Goal: Task Accomplishment & Management: Manage account settings

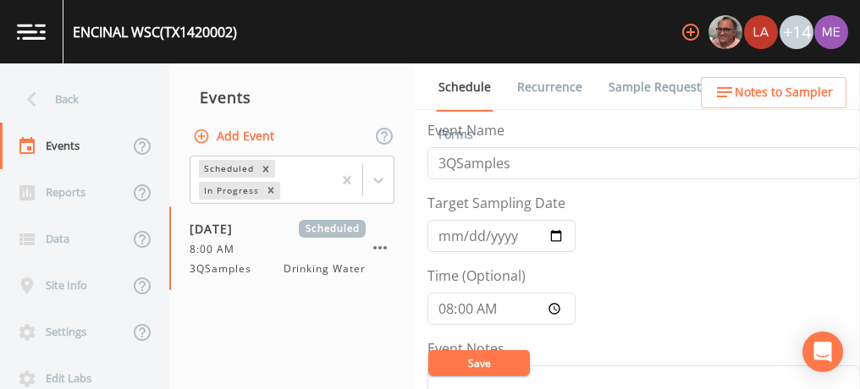
scroll to position [542, 0]
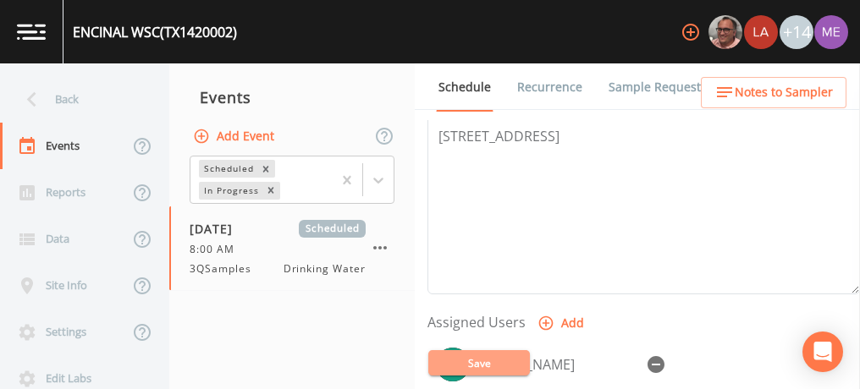
click at [465, 359] on button "Save" at bounding box center [479, 362] width 102 height 25
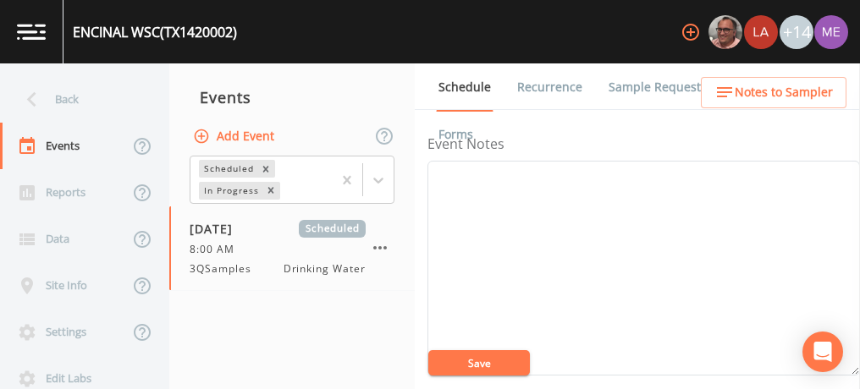
scroll to position [204, 0]
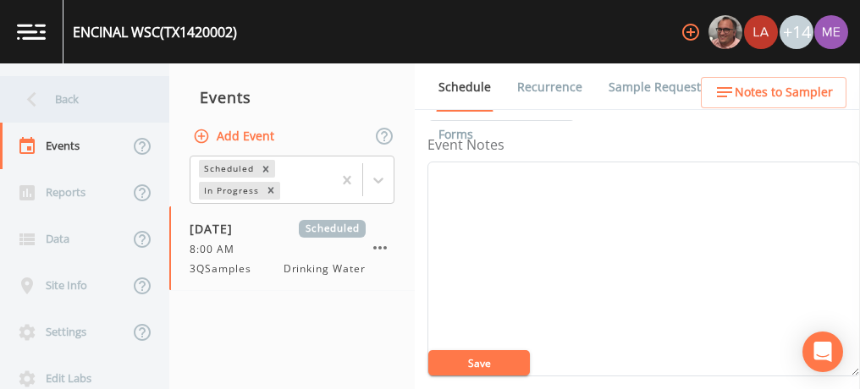
click at [62, 104] on div "Back" at bounding box center [76, 99] width 152 height 47
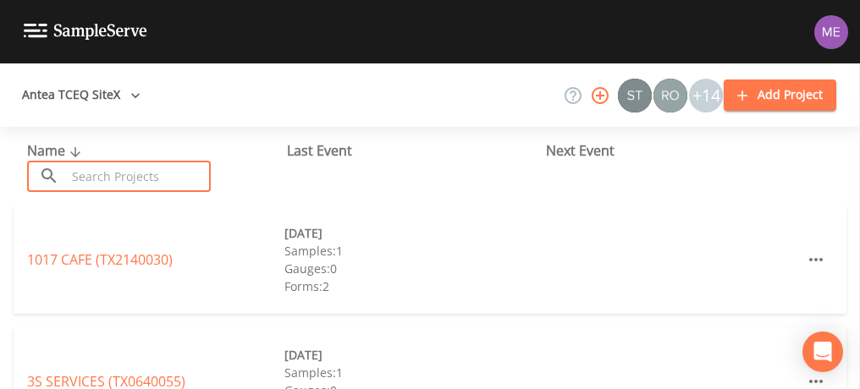
click at [80, 177] on input "text" at bounding box center [138, 176] width 145 height 31
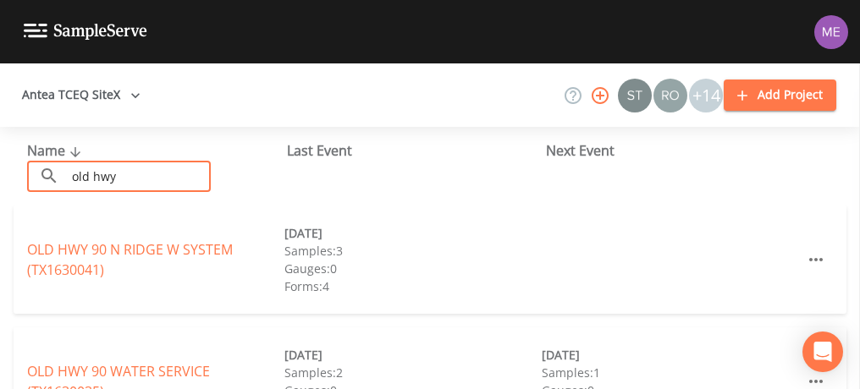
scroll to position [59, 0]
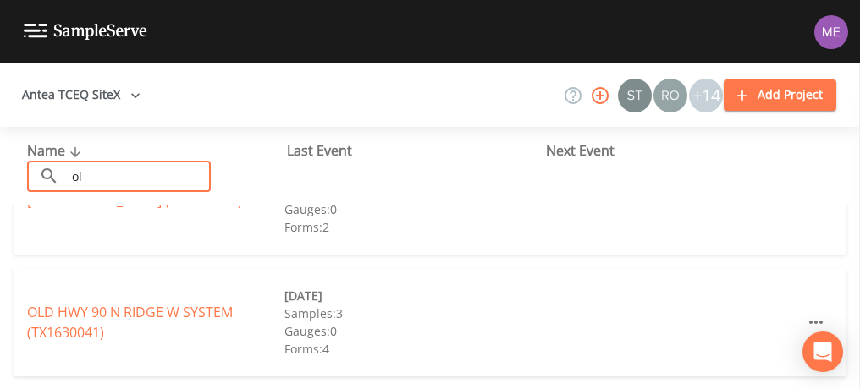
type input "o"
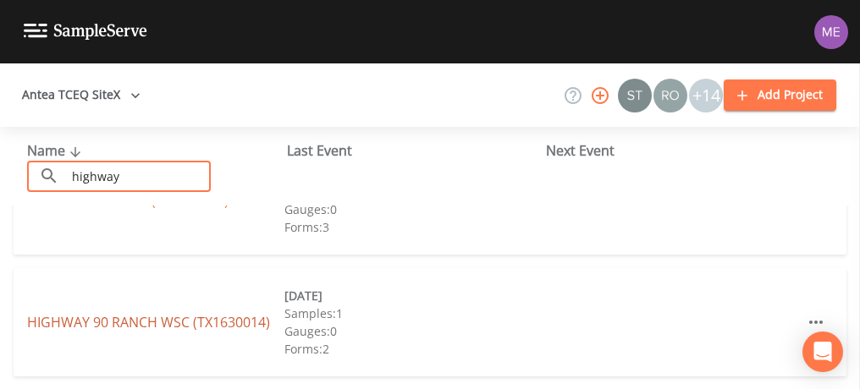
type input "highway"
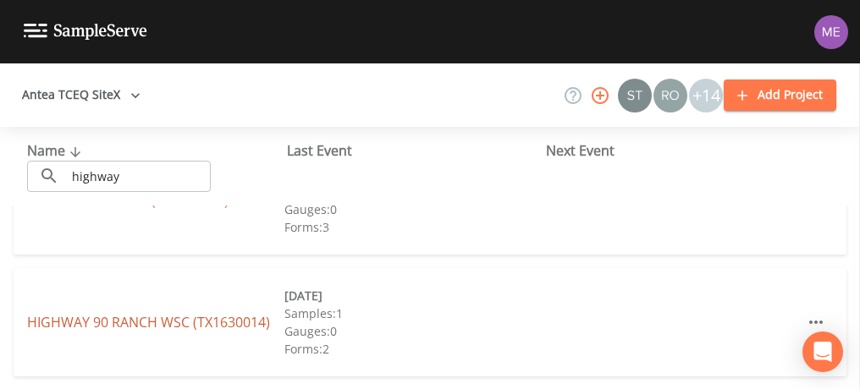
click at [130, 327] on link "HIGHWAY 90 RANCH WSC (TX1630014)" at bounding box center [148, 322] width 243 height 19
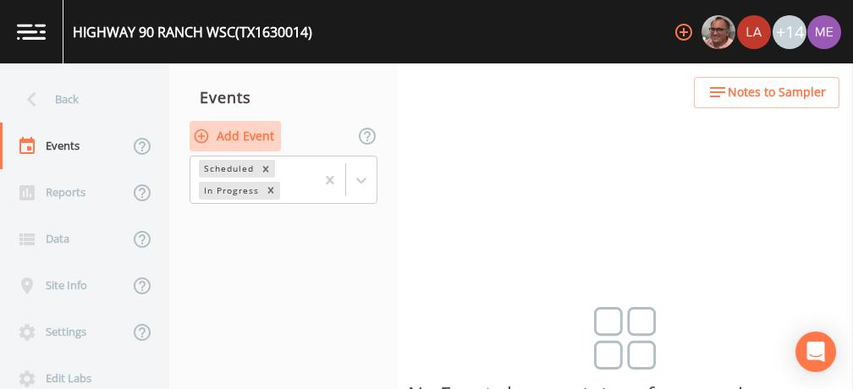
click at [218, 141] on button "Add Event" at bounding box center [235, 136] width 91 height 31
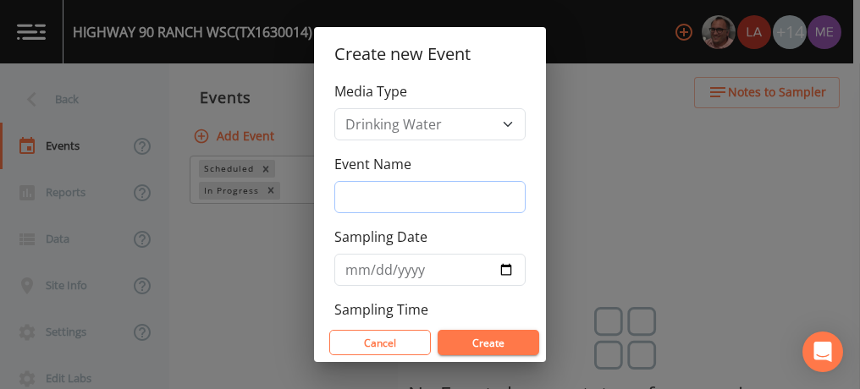
click at [364, 193] on input "Event Name" at bounding box center [429, 197] width 191 height 32
type input "3QSamples"
click at [356, 264] on input "Sampling Date" at bounding box center [429, 270] width 191 height 32
type input "2025-09-18"
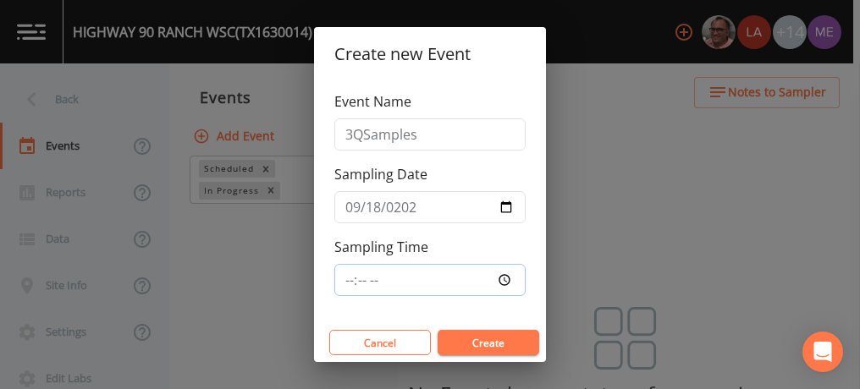
click at [349, 279] on input "Sampling Time" at bounding box center [429, 280] width 191 height 32
type input "10:00"
click at [458, 339] on button "Create" at bounding box center [489, 342] width 102 height 25
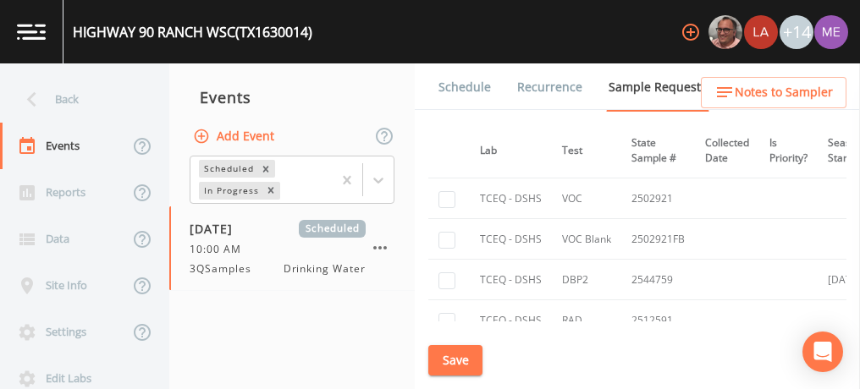
scroll to position [720, 0]
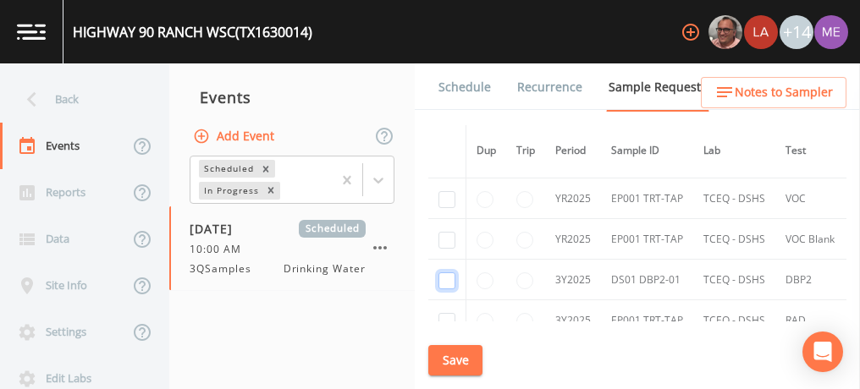
click at [448, 273] on input "checkbox" at bounding box center [446, 281] width 17 height 17
checkbox input "true"
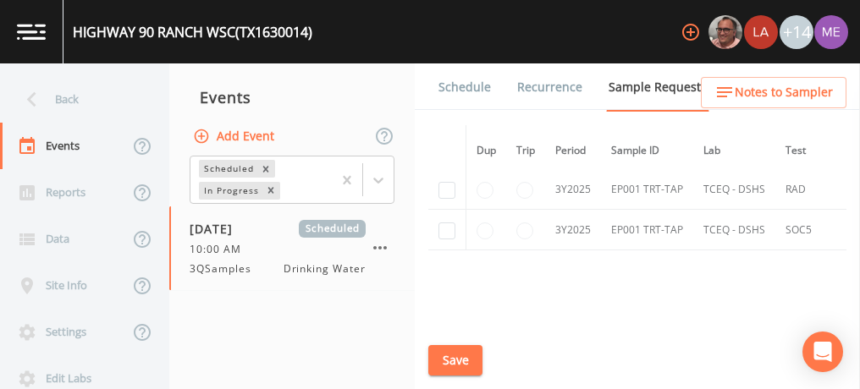
scroll to position [914, 0]
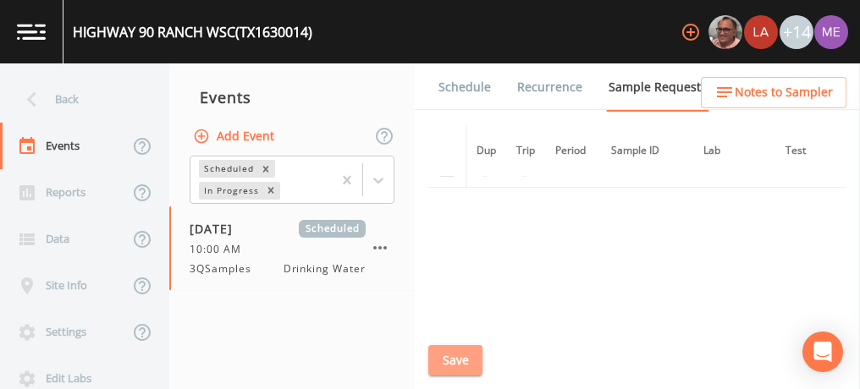
click at [457, 356] on button "Save" at bounding box center [455, 360] width 54 height 31
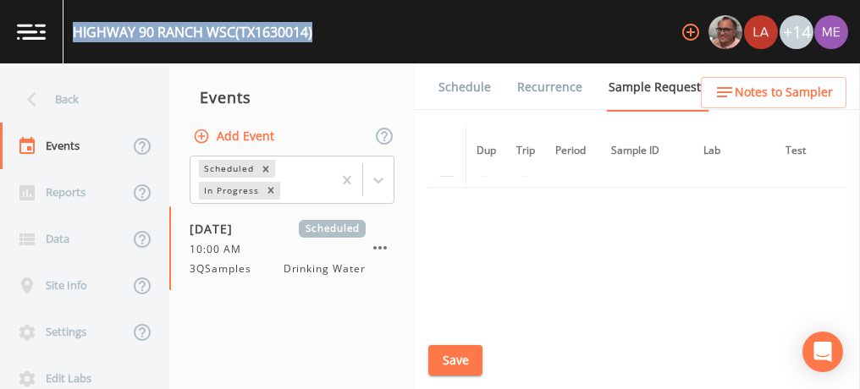
drag, startPoint x: 73, startPoint y: 30, endPoint x: 323, endPoint y: 41, distance: 250.8
click at [323, 41] on div "HIGHWAY 90 RANCH WSC (TX1630014) +14" at bounding box center [430, 31] width 860 height 63
copy div "HIGHWAY 90 RANCH WSC (TX1630014)"
click at [479, 81] on link "Schedule" at bounding box center [465, 86] width 58 height 47
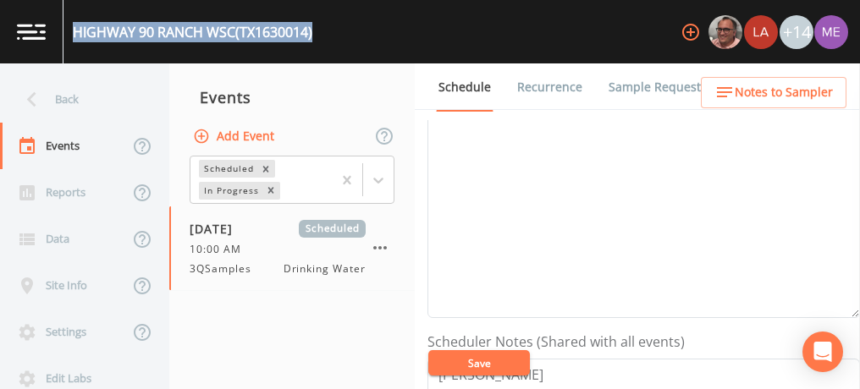
scroll to position [252, 0]
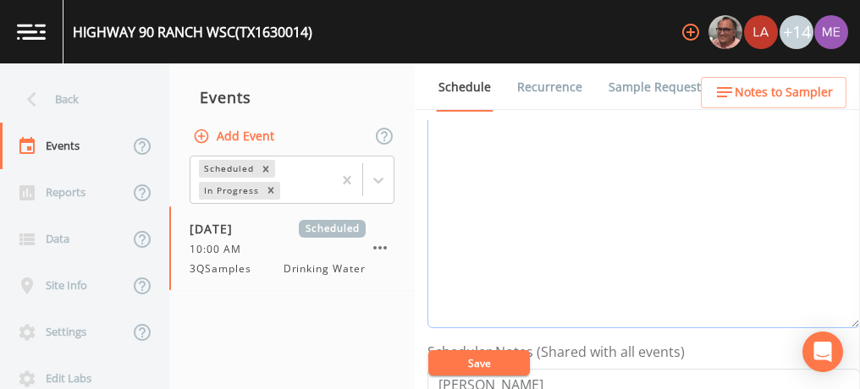
click at [630, 234] on textarea "Event Notes" at bounding box center [643, 220] width 433 height 215
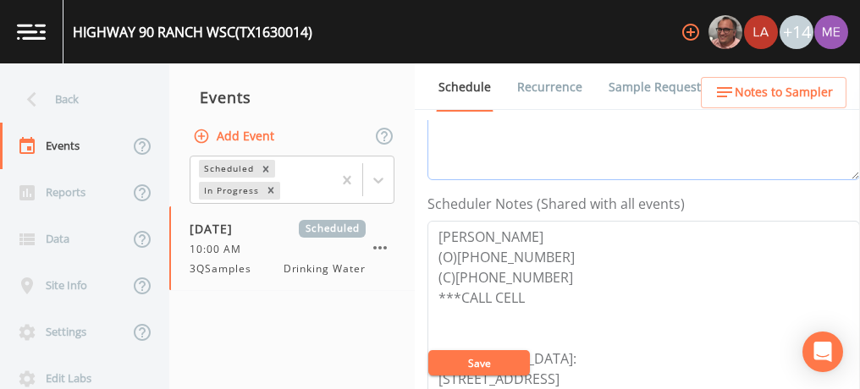
scroll to position [505, 0]
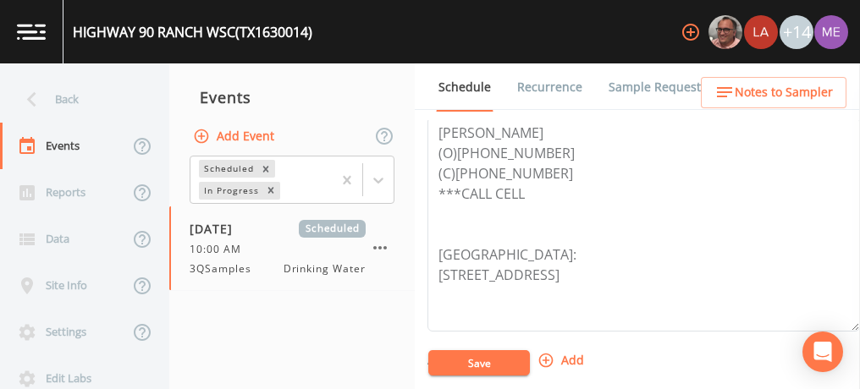
type textarea "confirmed with lisa 9/15"
drag, startPoint x: 435, startPoint y: 130, endPoint x: 539, endPoint y: 168, distance: 110.9
click at [539, 168] on textarea "Johnny Hearon (O)830-931-9349 (C)210-326-4207 ***CALL CELL Meeting Point: 100 C…" at bounding box center [643, 224] width 433 height 215
click at [732, 87] on icon "button" at bounding box center [724, 92] width 15 height 10
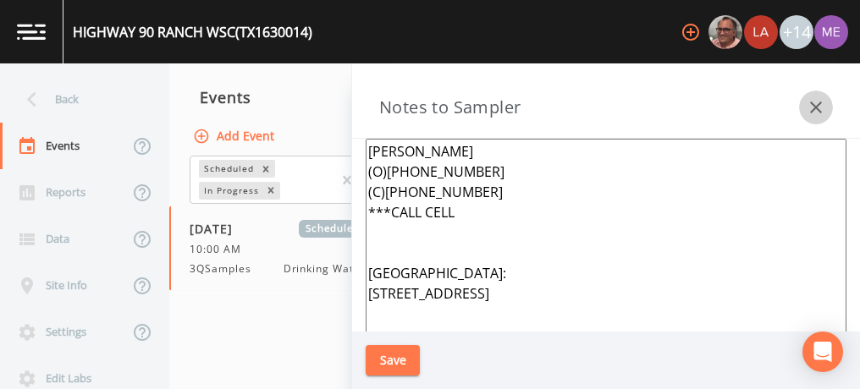
click at [808, 103] on icon "button" at bounding box center [816, 107] width 20 height 20
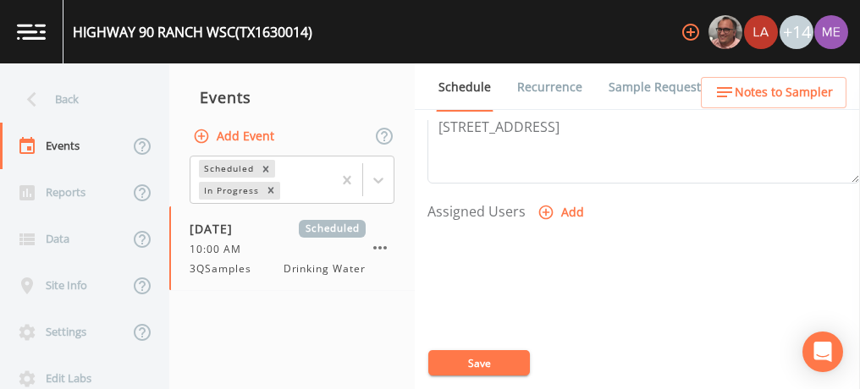
scroll to position [654, 0]
click at [544, 212] on icon "button" at bounding box center [546, 211] width 17 height 17
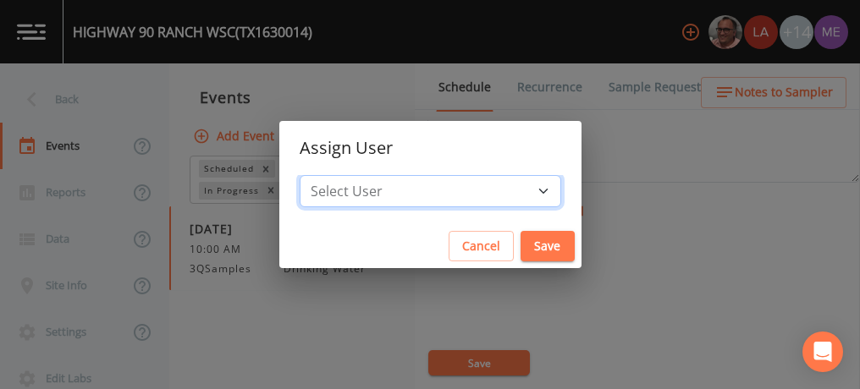
click at [522, 187] on select "Select User Mike Franklin Lauren Saenz Joshua gere Paul David Weber Zachary Eva…" at bounding box center [431, 191] width 262 height 32
select select "82fcd260-406f-4720-af66-0de7f1917f1c"
click at [325, 175] on select "Select User Mike Franklin Lauren Saenz Joshua gere Paul David Weber Zachary Eva…" at bounding box center [431, 191] width 262 height 32
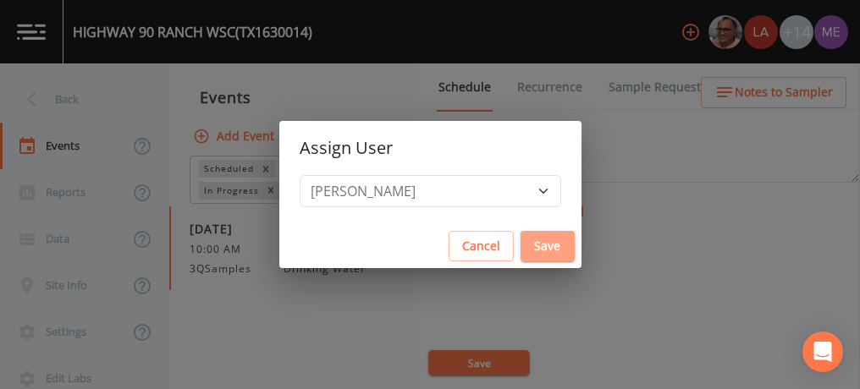
click at [532, 238] on button "Save" at bounding box center [548, 246] width 54 height 31
select select
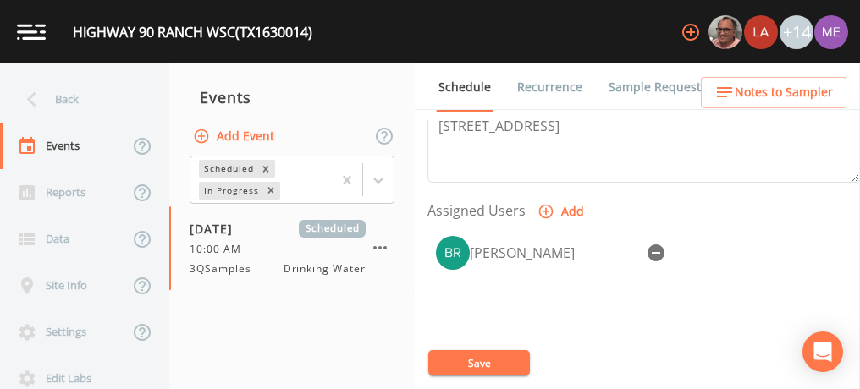
click at [497, 356] on button "Save" at bounding box center [479, 362] width 102 height 25
click at [491, 361] on button "Save" at bounding box center [479, 362] width 102 height 25
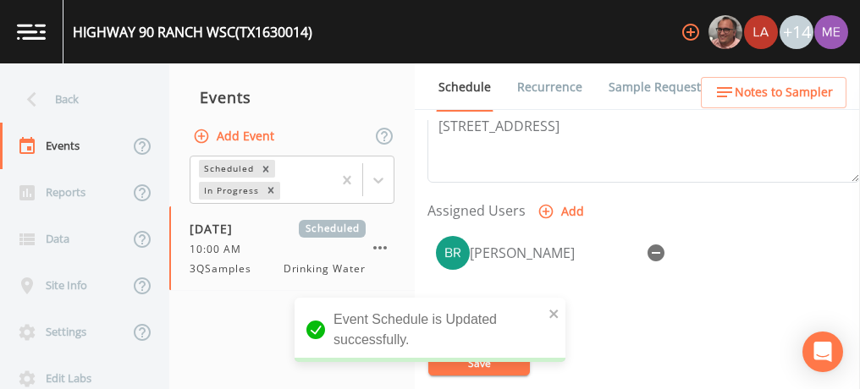
click at [631, 86] on link "Sample Requests" at bounding box center [657, 86] width 103 height 47
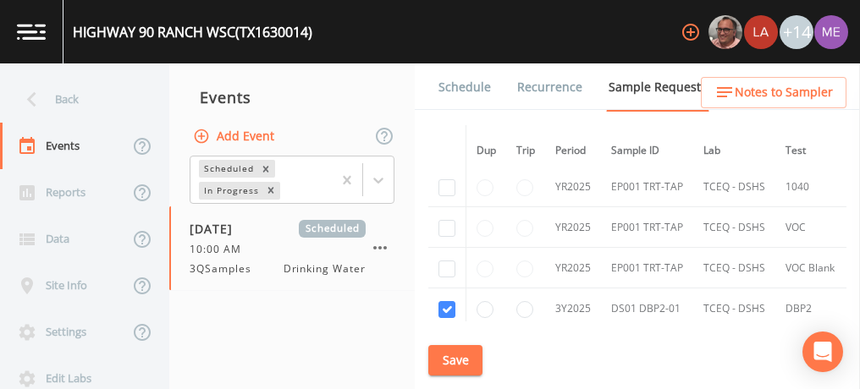
scroll to position [718, 0]
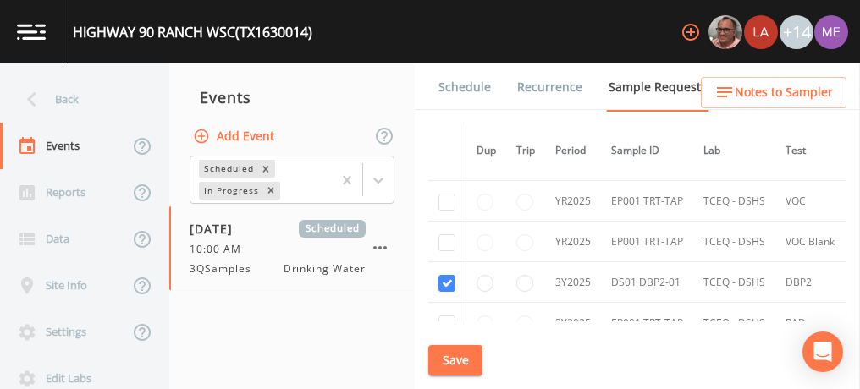
click at [468, 89] on link "Schedule" at bounding box center [465, 86] width 58 height 47
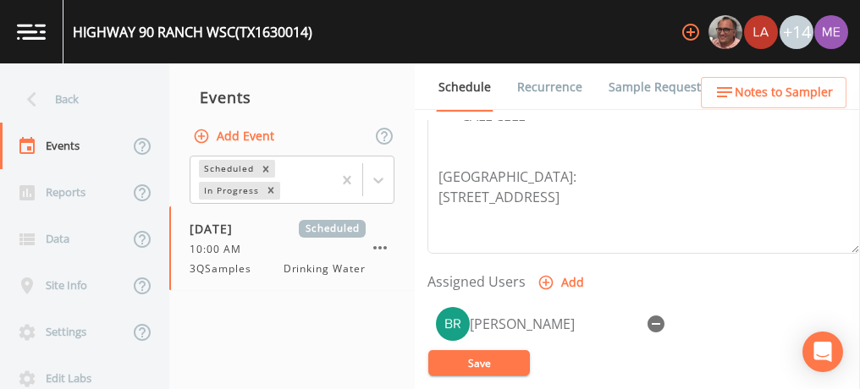
scroll to position [628, 0]
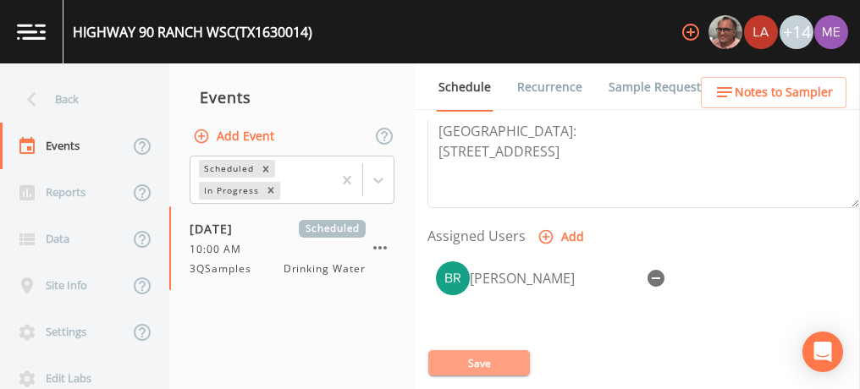
click at [515, 358] on button "Save" at bounding box center [479, 362] width 102 height 25
click at [441, 366] on button "Save" at bounding box center [479, 362] width 102 height 25
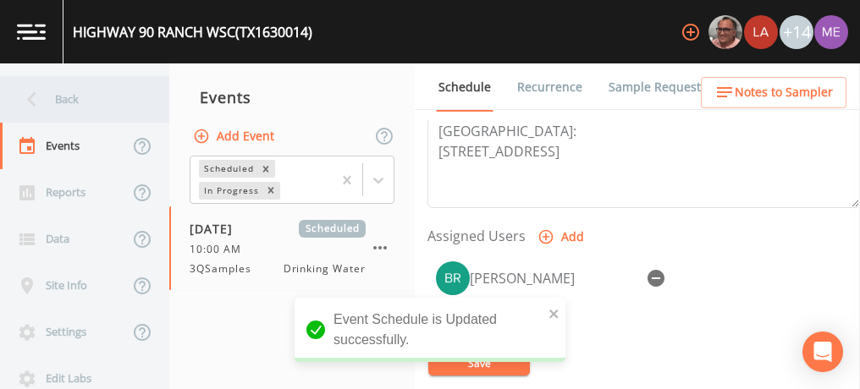
click at [73, 94] on div "Back" at bounding box center [76, 99] width 152 height 47
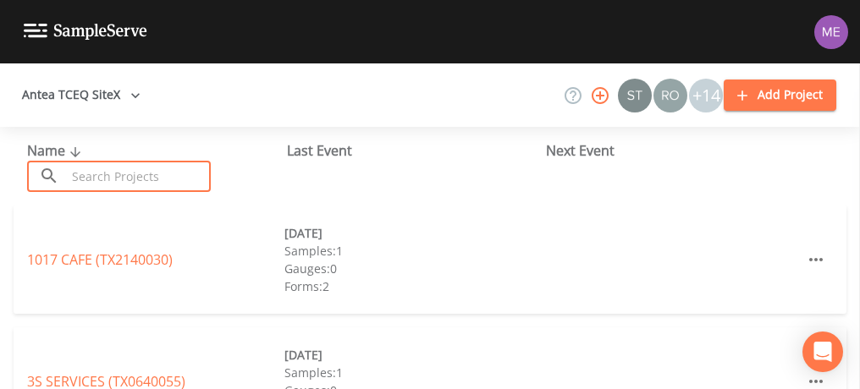
click at [111, 174] on input "text" at bounding box center [138, 176] width 145 height 31
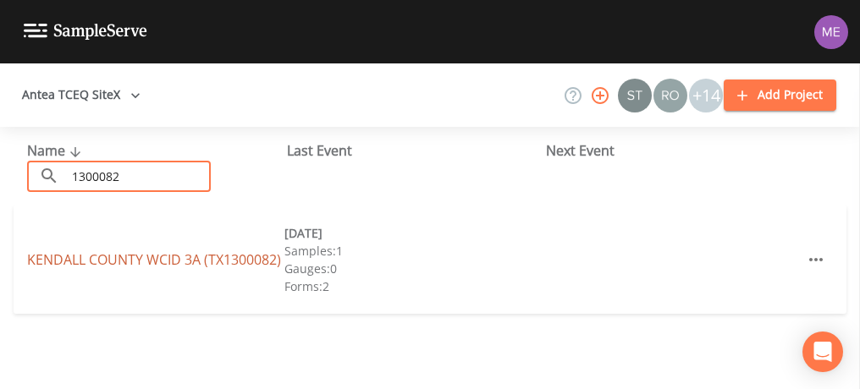
type input "1300082"
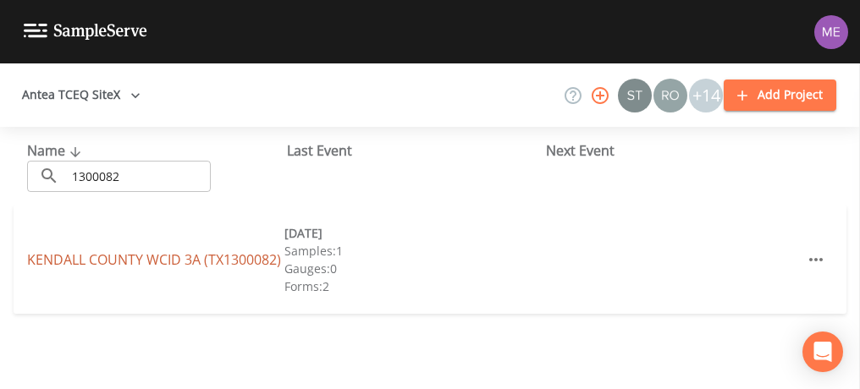
click at [112, 251] on link "KENDALL COUNTY WCID 3A (TX1300082)" at bounding box center [154, 260] width 254 height 19
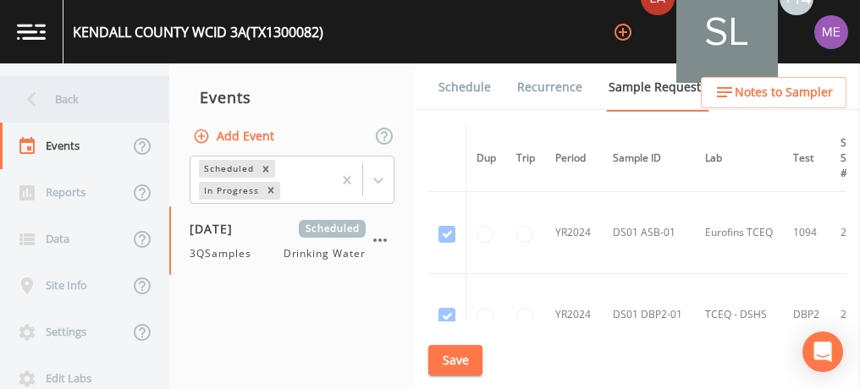
click at [80, 97] on div "Back" at bounding box center [76, 99] width 152 height 47
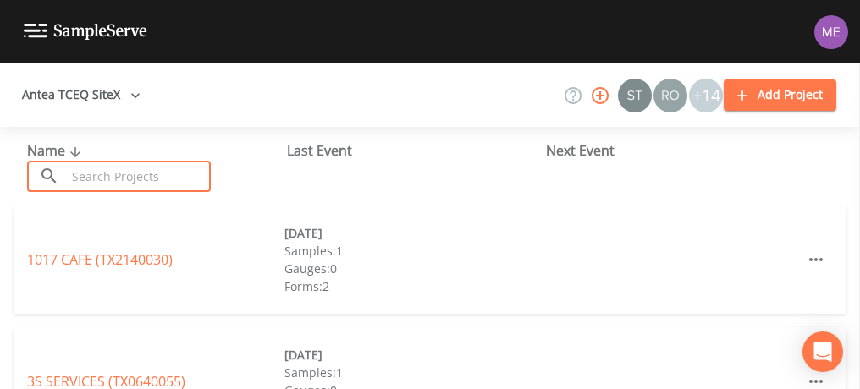
click at [101, 176] on input "text" at bounding box center [138, 176] width 145 height 31
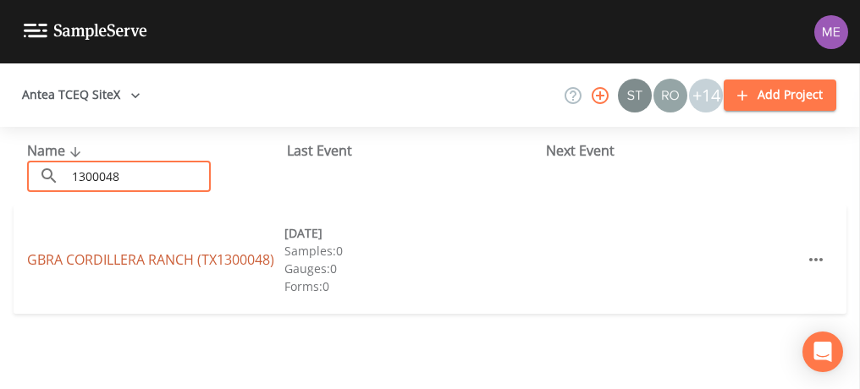
type input "1300048"
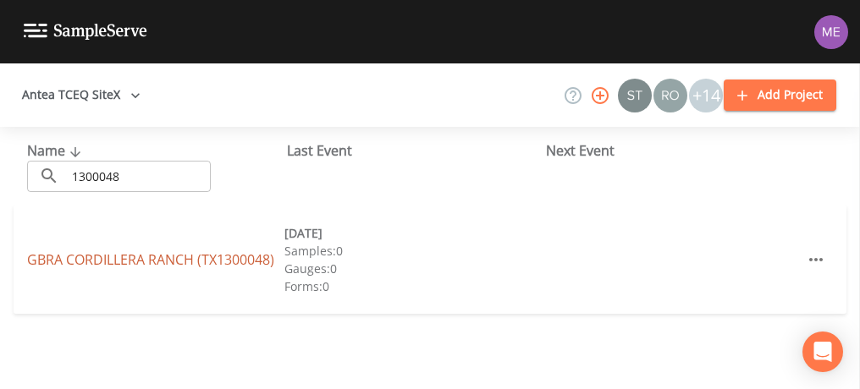
click at [124, 258] on link "GBRA CORDILLERA RANCH (TX1300048)" at bounding box center [150, 260] width 247 height 19
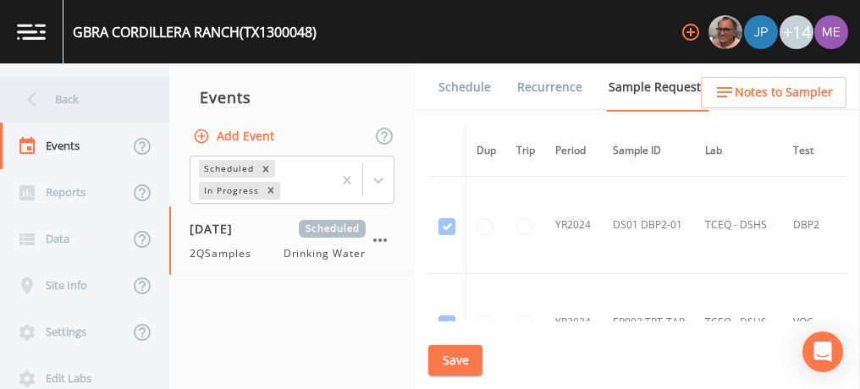
click at [67, 104] on div "Back" at bounding box center [76, 99] width 152 height 47
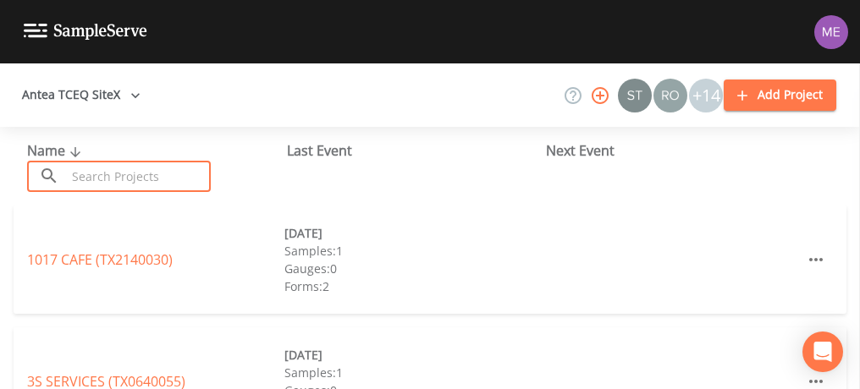
click at [184, 170] on input "text" at bounding box center [138, 176] width 145 height 31
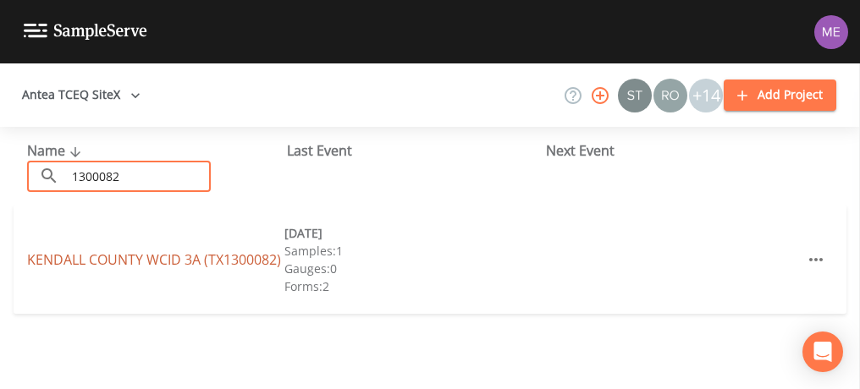
type input "1300082"
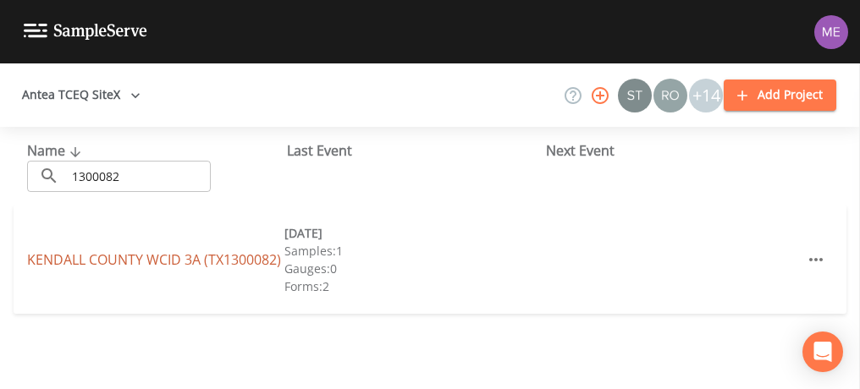
click at [136, 251] on link "KENDALL COUNTY WCID 3A (TX1300082)" at bounding box center [154, 260] width 254 height 19
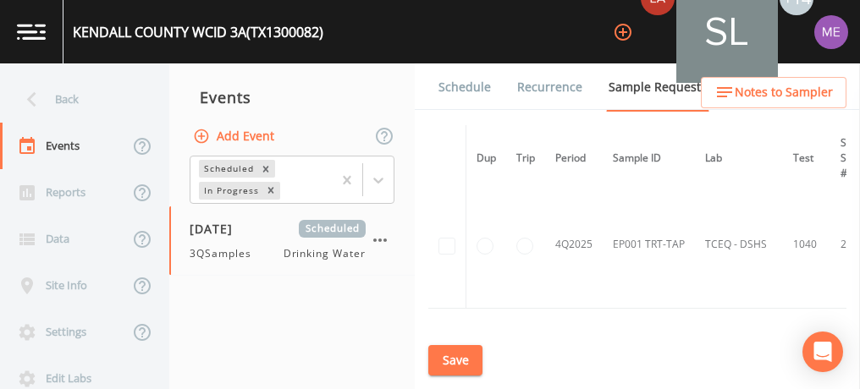
scroll to position [626, 0]
click at [469, 84] on link "Schedule" at bounding box center [465, 86] width 58 height 47
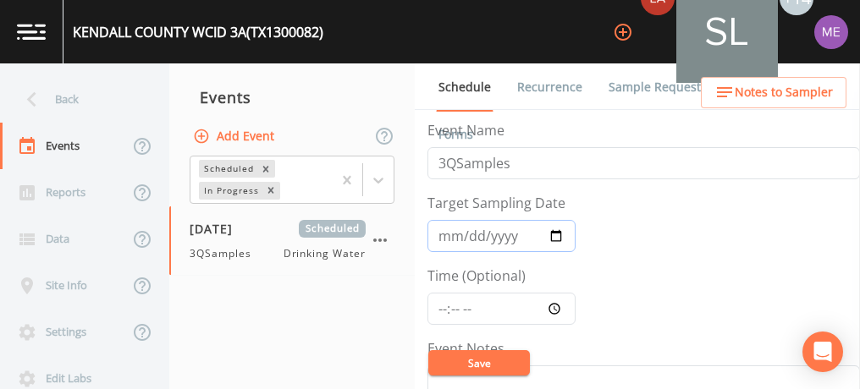
click at [444, 229] on input "2025-08-12" at bounding box center [501, 236] width 148 height 32
type input "[DATE]"
click at [440, 303] on input "Time (Optional)" at bounding box center [501, 309] width 148 height 32
type input "11:00"
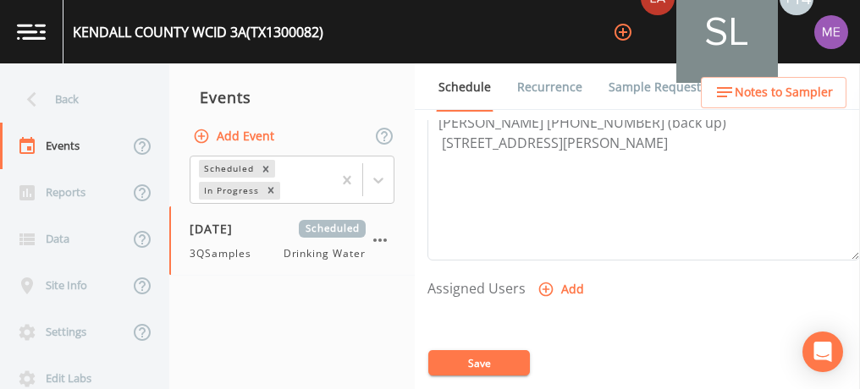
scroll to position [576, 0]
click at [545, 282] on icon "button" at bounding box center [546, 288] width 17 height 17
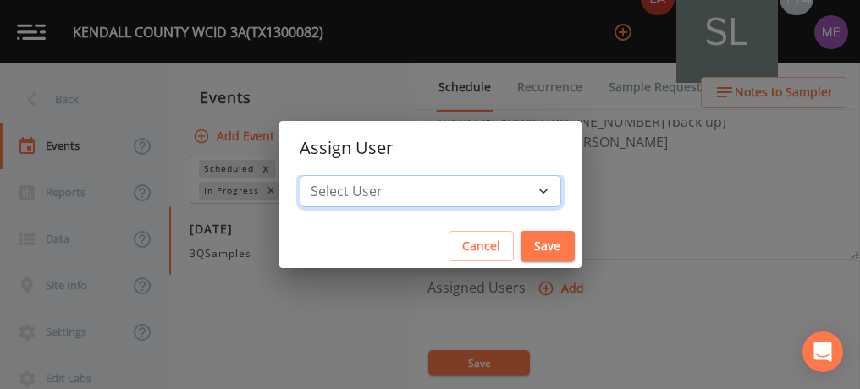
click at [516, 190] on select "Select User Lauren Saenz Sloan Rigamonti chrisb@sitexsolutions.com Joshua gere …" at bounding box center [431, 191] width 262 height 32
select select "82fcd260-406f-4720-af66-0de7f1917f1c"
click at [325, 175] on select "Select User Lauren Saenz Sloan Rigamonti chrisb@sitexsolutions.com Joshua gere …" at bounding box center [431, 191] width 262 height 32
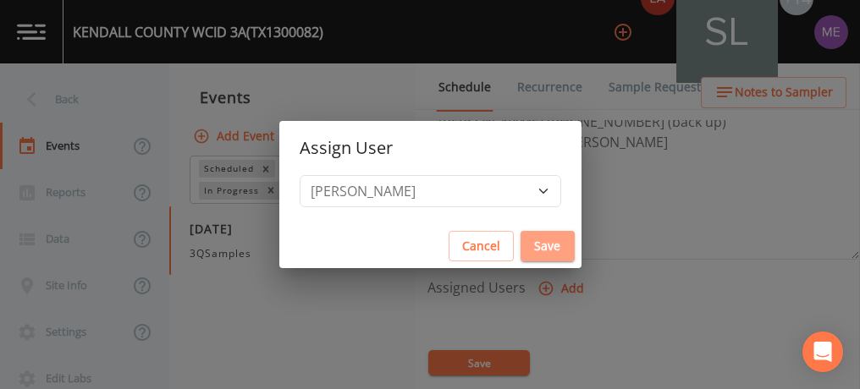
click at [521, 240] on button "Save" at bounding box center [548, 246] width 54 height 31
select select
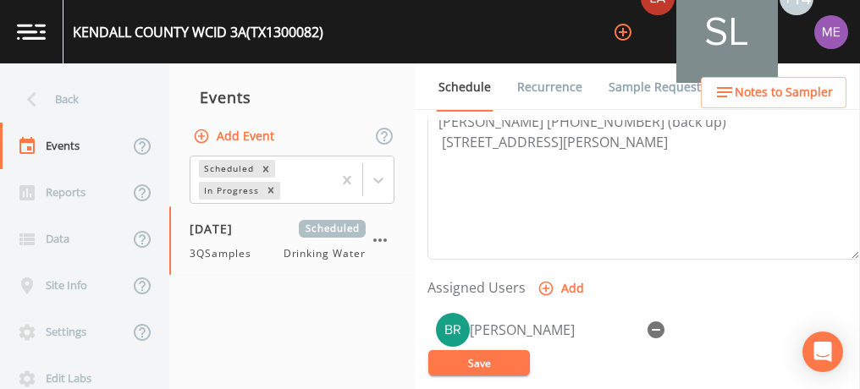
click at [473, 371] on button "Save" at bounding box center [479, 362] width 102 height 25
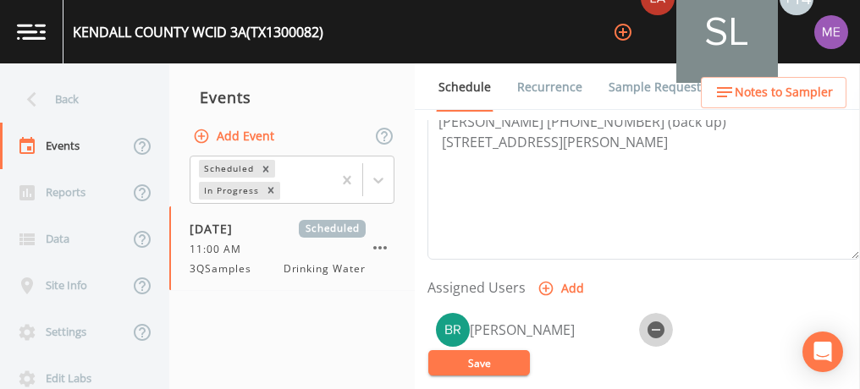
click at [660, 323] on icon "button" at bounding box center [656, 330] width 17 height 17
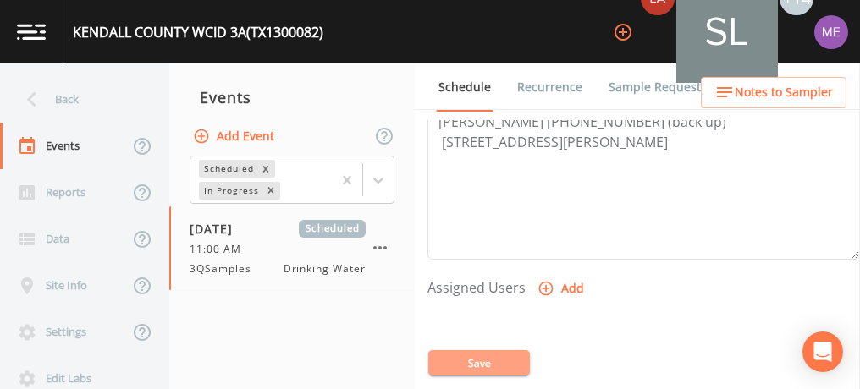
click at [449, 366] on button "Save" at bounding box center [479, 362] width 102 height 25
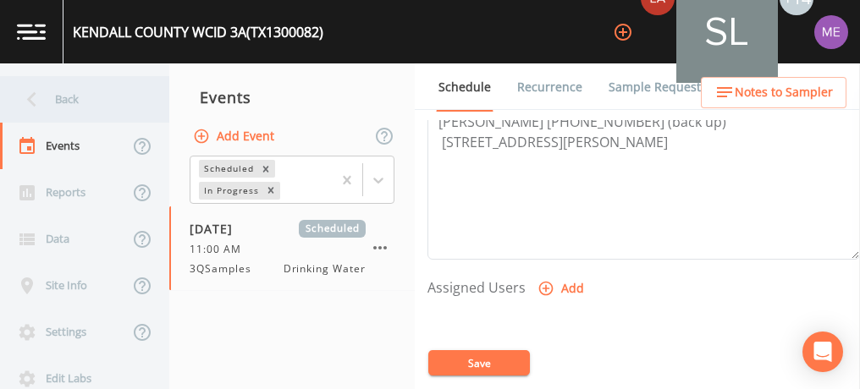
click at [58, 98] on div "Back" at bounding box center [76, 99] width 152 height 47
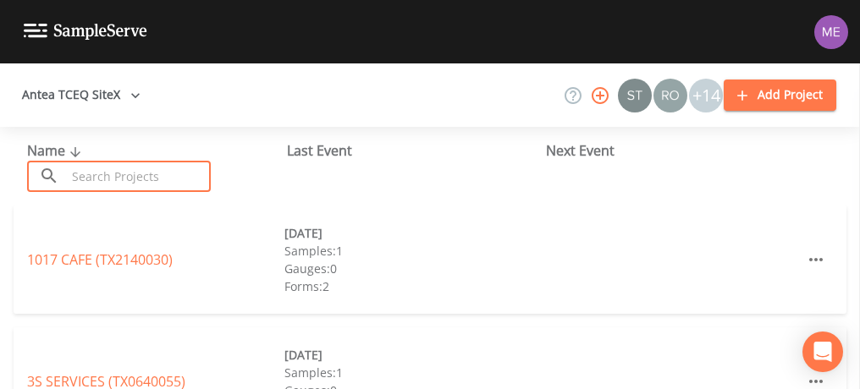
click at [98, 169] on input "text" at bounding box center [138, 176] width 145 height 31
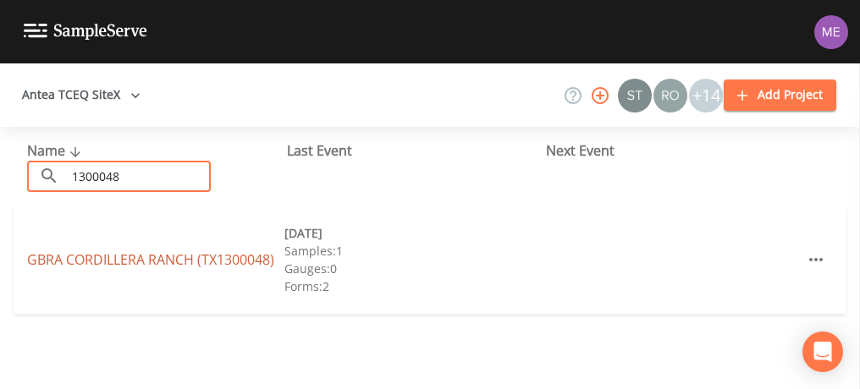
type input "1300048"
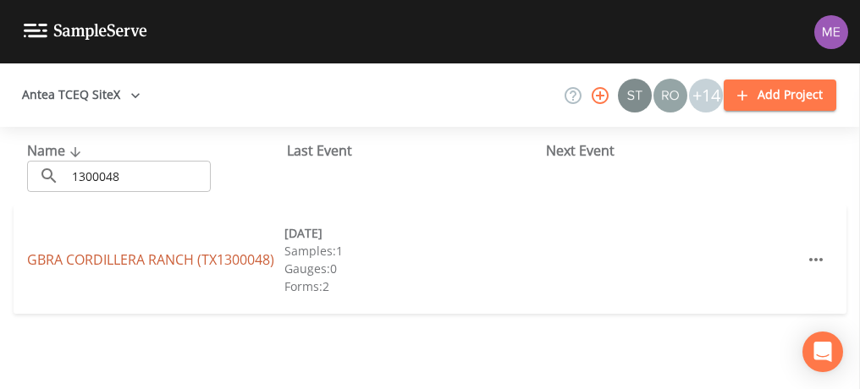
click at [258, 257] on link "GBRA CORDILLERA RANCH (TX1300048)" at bounding box center [150, 260] width 247 height 19
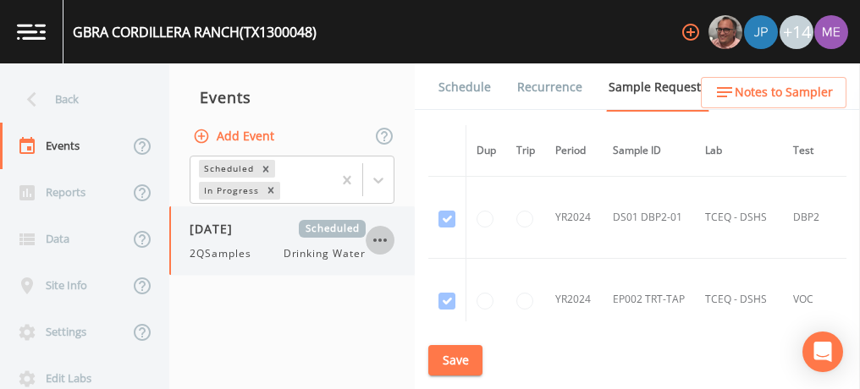
click at [387, 240] on icon "button" at bounding box center [380, 240] width 20 height 20
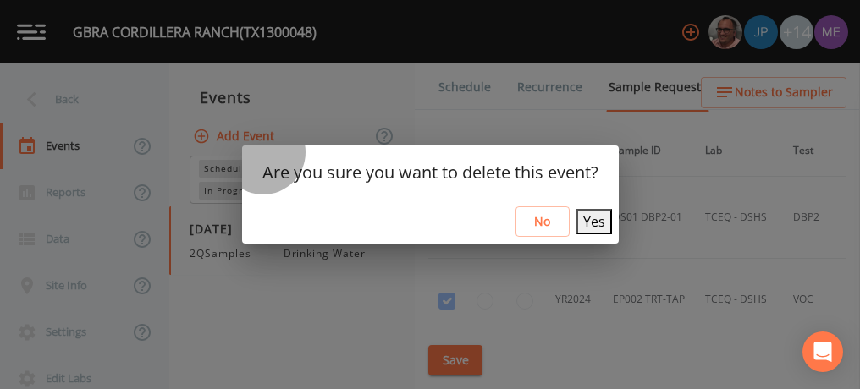
click at [581, 213] on button "Yes" at bounding box center [594, 221] width 36 height 25
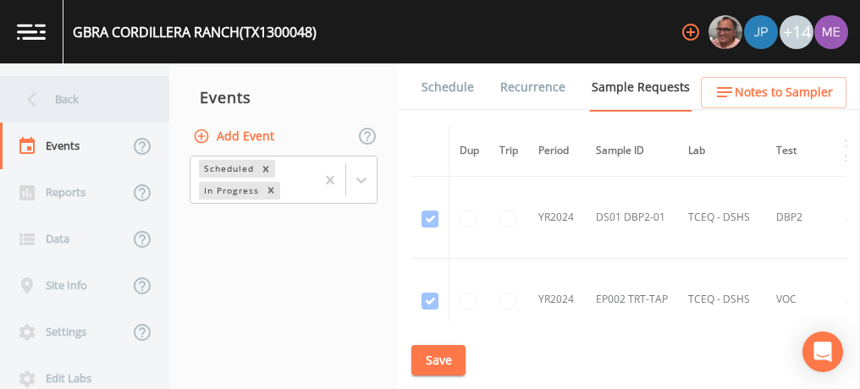
click at [65, 103] on div "Back" at bounding box center [76, 99] width 152 height 47
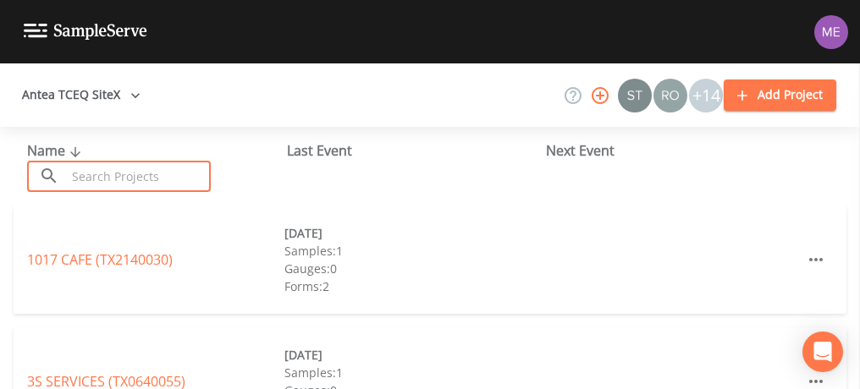
click at [85, 175] on input "text" at bounding box center [138, 176] width 145 height 31
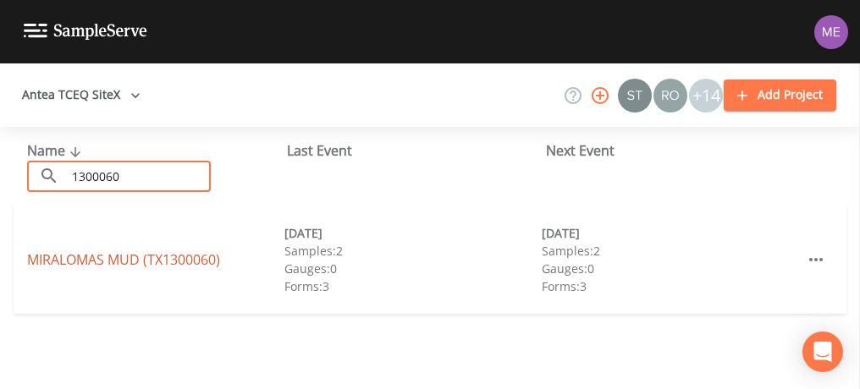
type input "1300060"
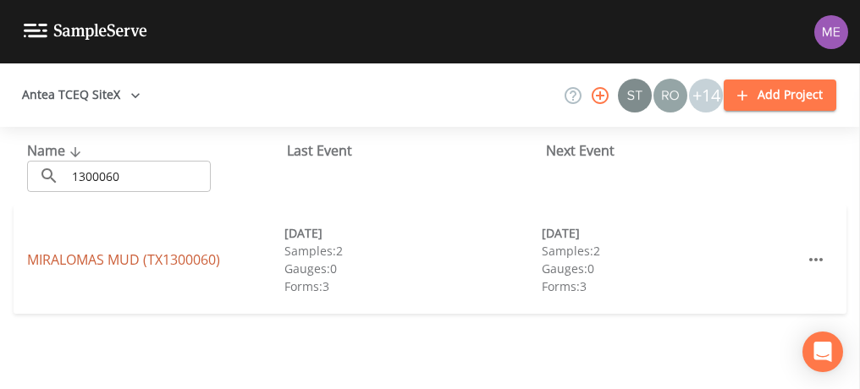
click at [113, 259] on link "MIRALOMAS MUD (TX1300060)" at bounding box center [123, 260] width 193 height 19
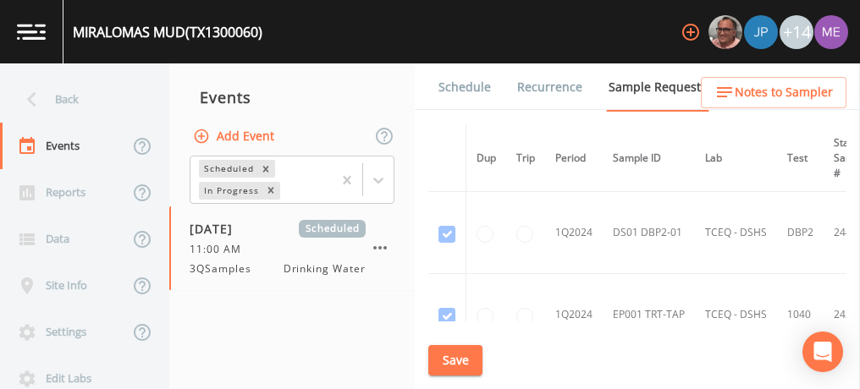
click at [469, 86] on link "Schedule" at bounding box center [465, 86] width 58 height 47
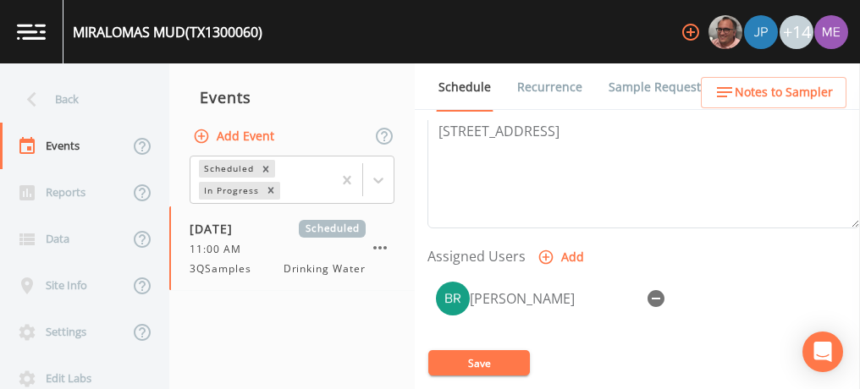
scroll to position [609, 0]
click at [660, 290] on icon "button" at bounding box center [656, 297] width 17 height 17
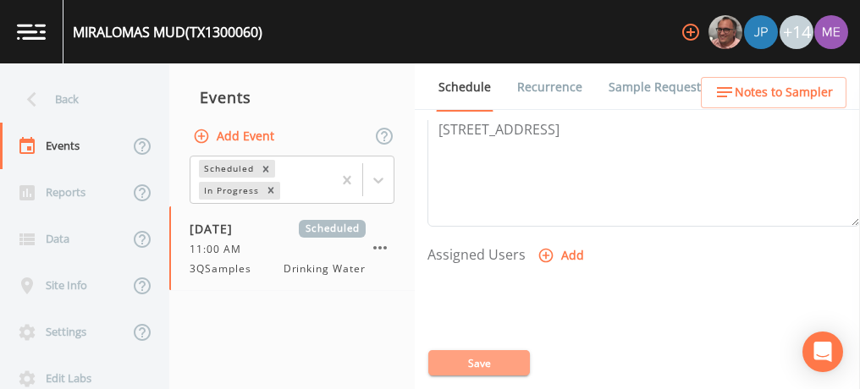
click at [477, 368] on button "Save" at bounding box center [479, 362] width 102 height 25
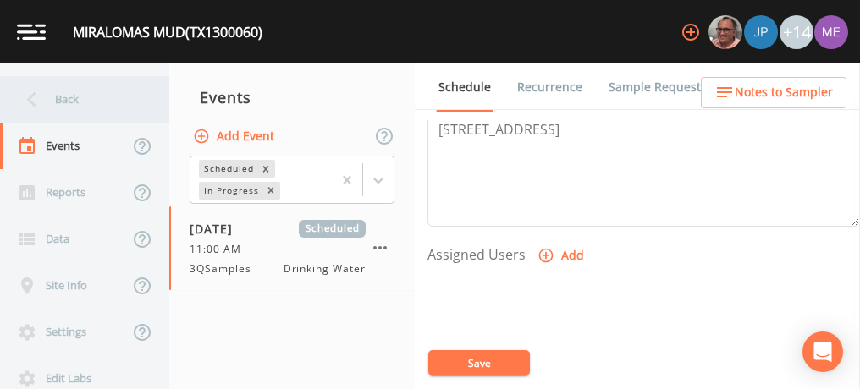
click at [64, 92] on div "Back" at bounding box center [76, 99] width 152 height 47
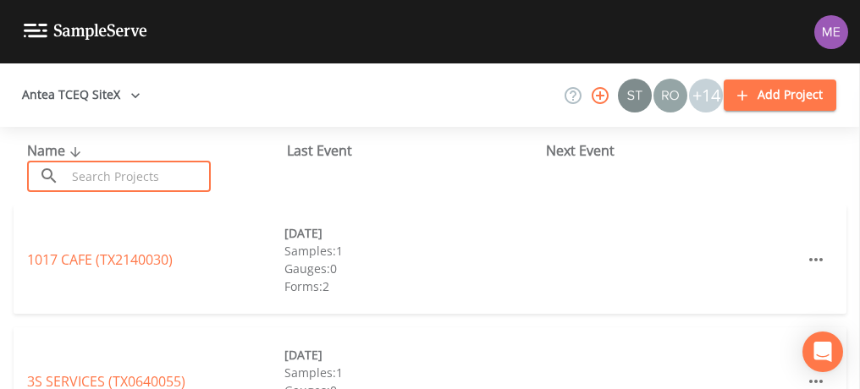
click at [82, 174] on input "text" at bounding box center [138, 176] width 145 height 31
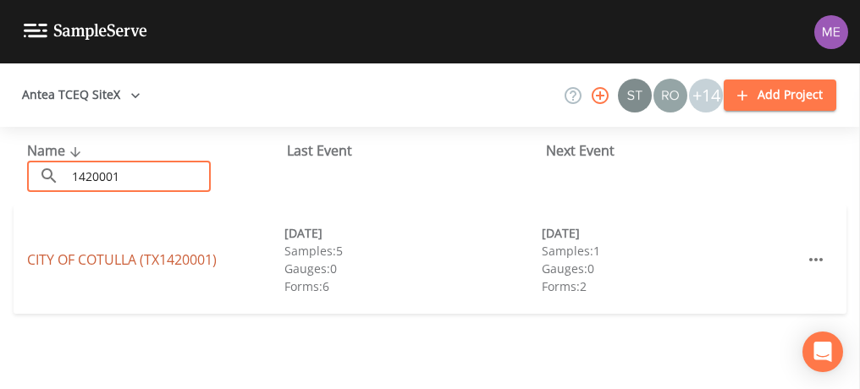
type input "1420001"
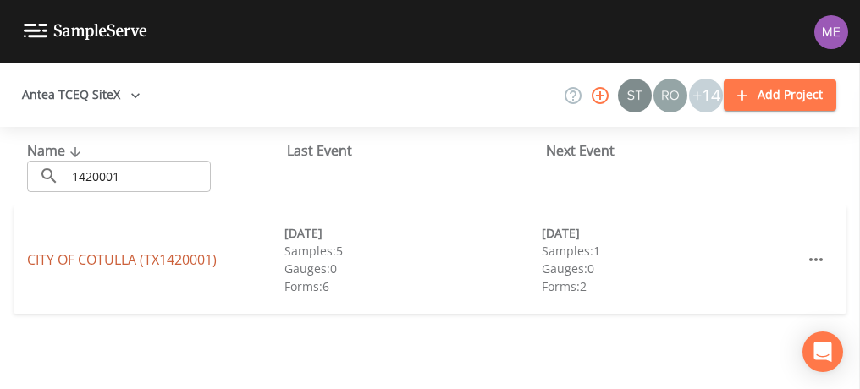
click at [123, 258] on link "CITY OF COTULLA (TX1420001)" at bounding box center [122, 260] width 190 height 19
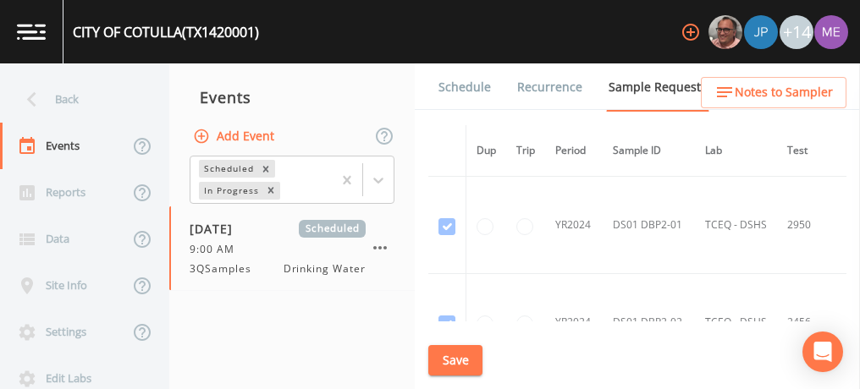
click at [498, 251] on td at bounding box center [486, 225] width 41 height 97
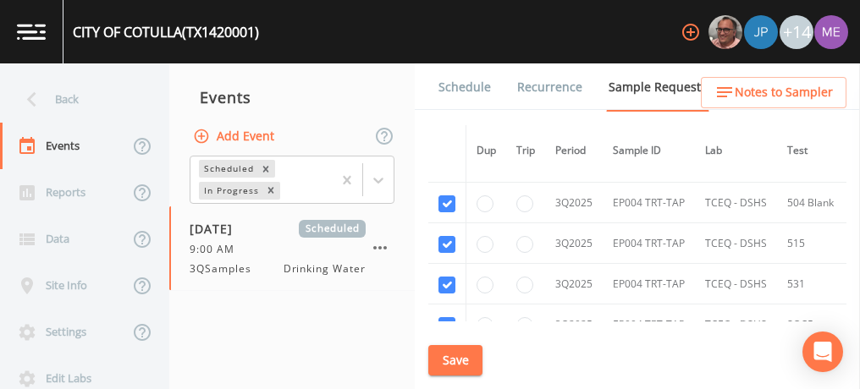
scroll to position [5712, 0]
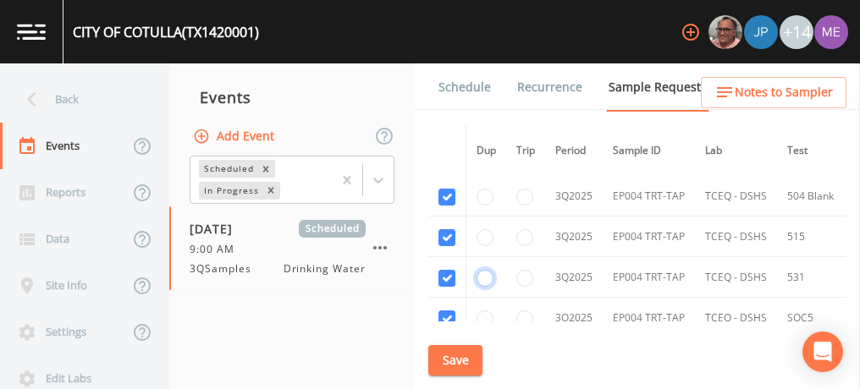
click at [479, 270] on input "radio" at bounding box center [485, 278] width 17 height 17
radio input "true"
click at [455, 366] on button "Save" at bounding box center [455, 360] width 54 height 31
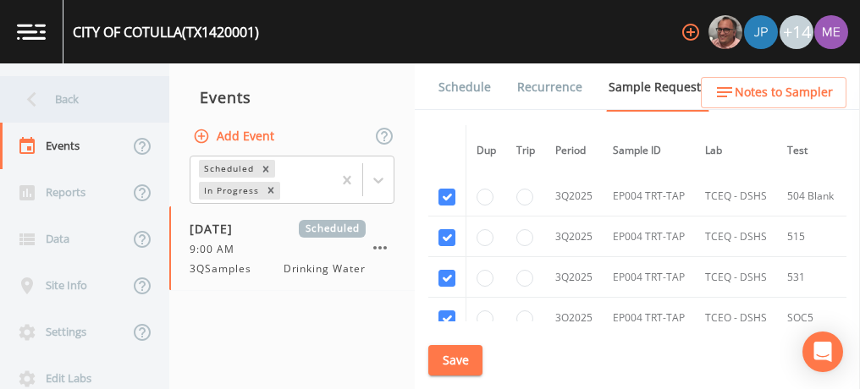
click at [86, 93] on div "Back" at bounding box center [76, 99] width 152 height 47
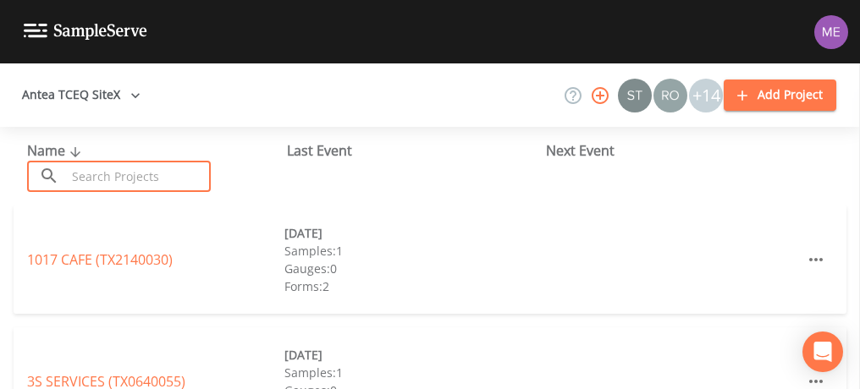
click at [111, 175] on input "text" at bounding box center [138, 176] width 145 height 31
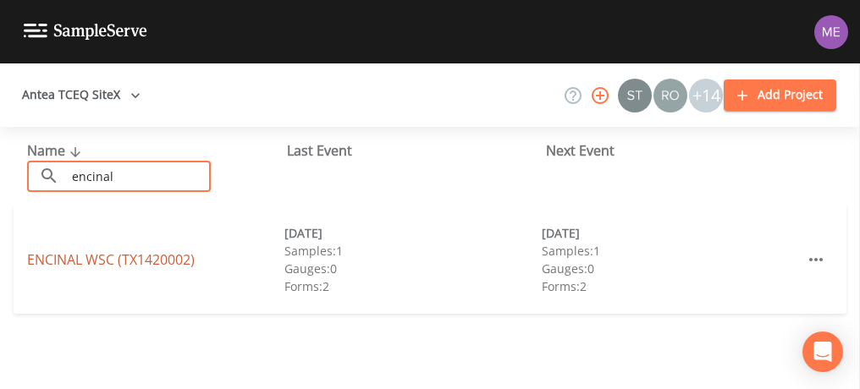
type input "encinal"
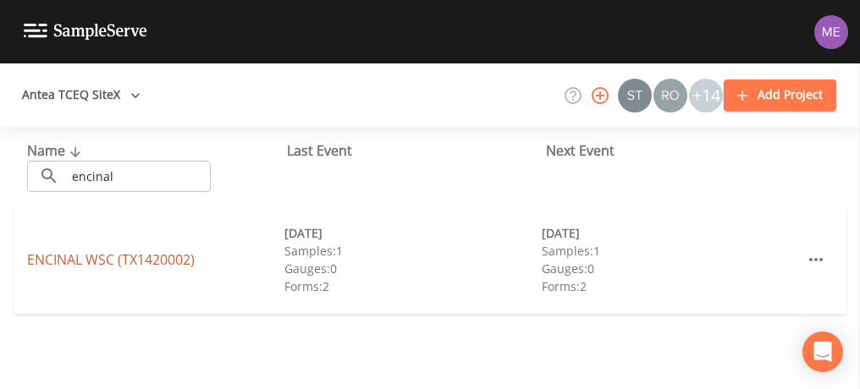
click at [80, 260] on link "ENCINAL WSC (TX1420002)" at bounding box center [111, 260] width 168 height 19
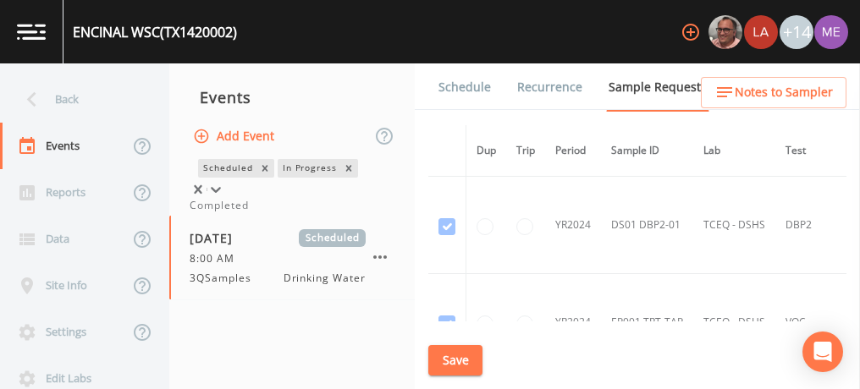
click at [224, 184] on icon at bounding box center [215, 189] width 17 height 17
click at [368, 213] on div "Completed" at bounding box center [292, 205] width 205 height 15
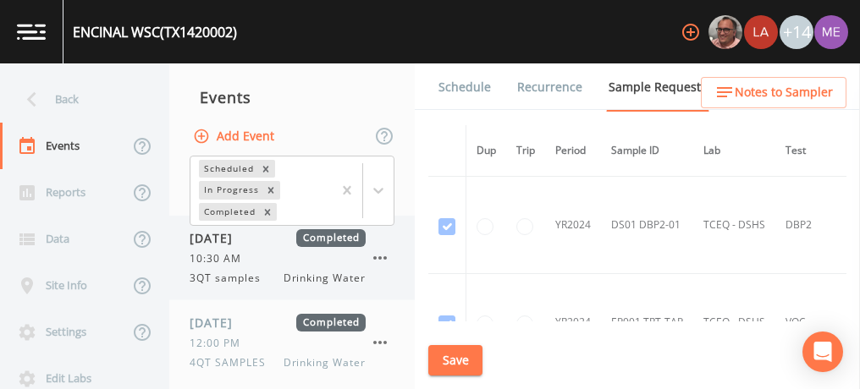
click at [263, 251] on div "08/26/2024 Completed 10:30 AM 3QT samples Drinking Water" at bounding box center [278, 257] width 176 height 57
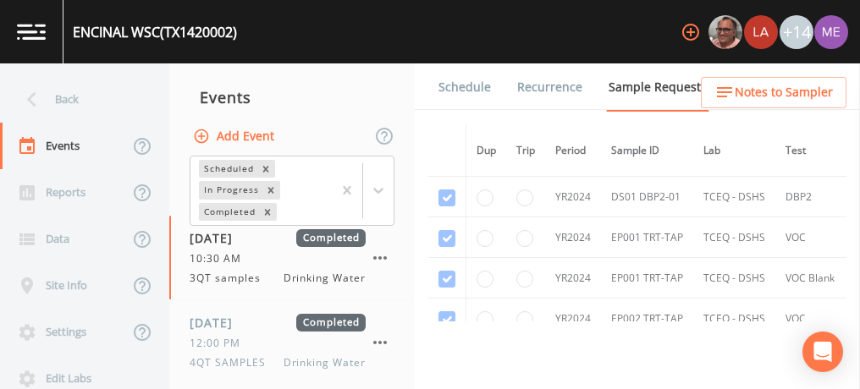
click at [476, 111] on link "Forms" at bounding box center [456, 134] width 40 height 47
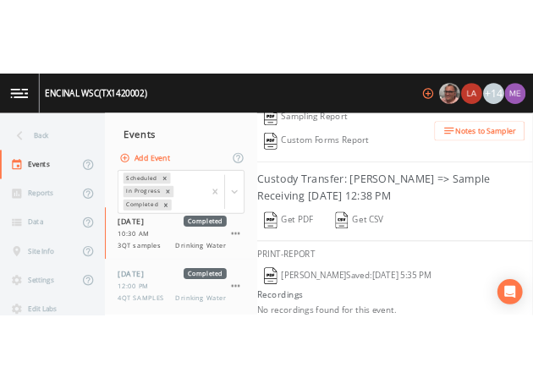
scroll to position [404, 0]
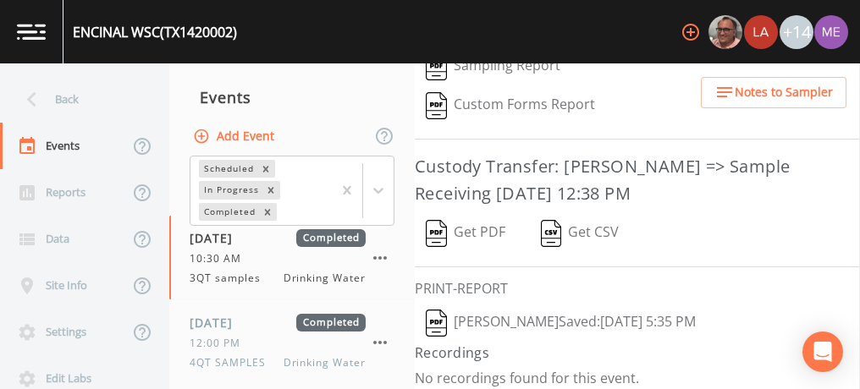
click at [443, 318] on img "button" at bounding box center [436, 323] width 21 height 27
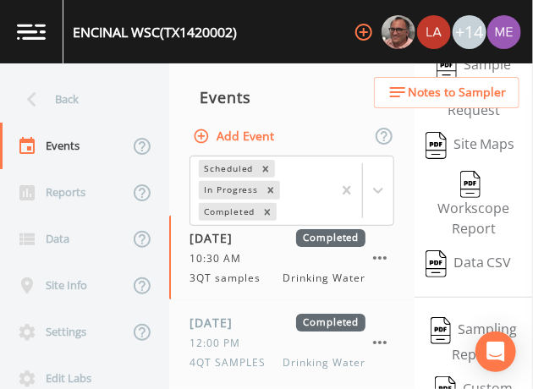
scroll to position [709, 0]
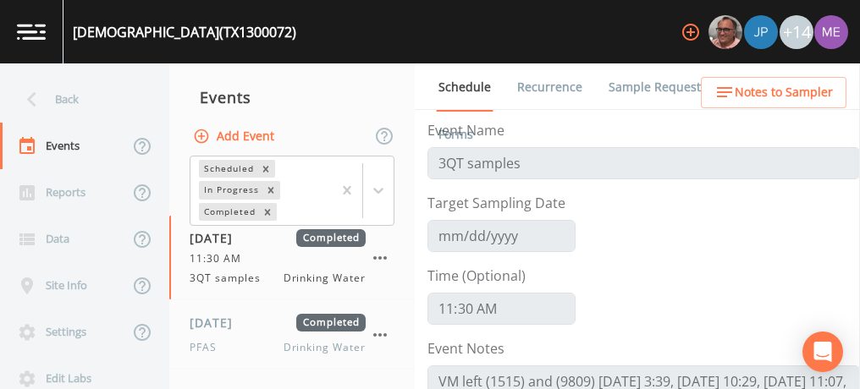
scroll to position [420, 0]
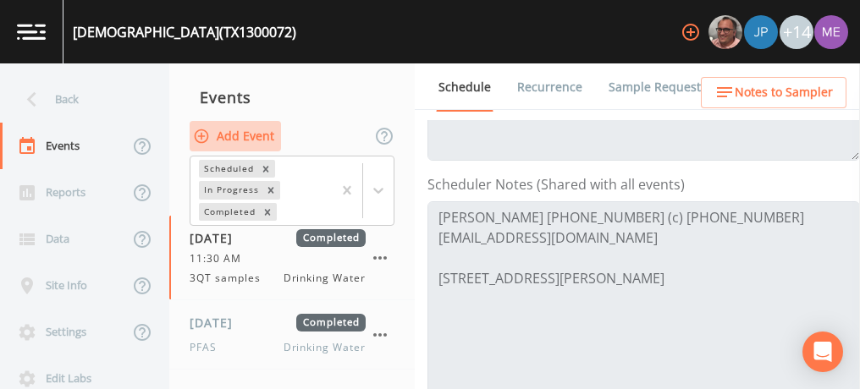
click at [251, 134] on button "Add Event" at bounding box center [235, 136] width 91 height 31
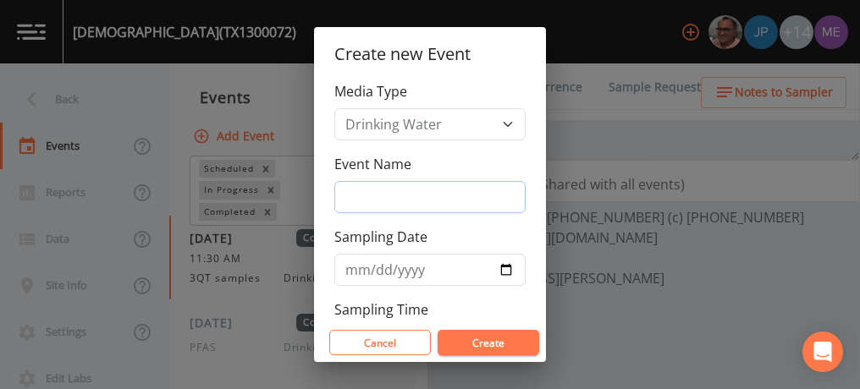
click at [370, 203] on input "Event Name" at bounding box center [429, 197] width 191 height 32
type input "3QSamples"
click at [357, 261] on input "Sampling Date" at bounding box center [429, 270] width 191 height 32
type input "2025-09-17"
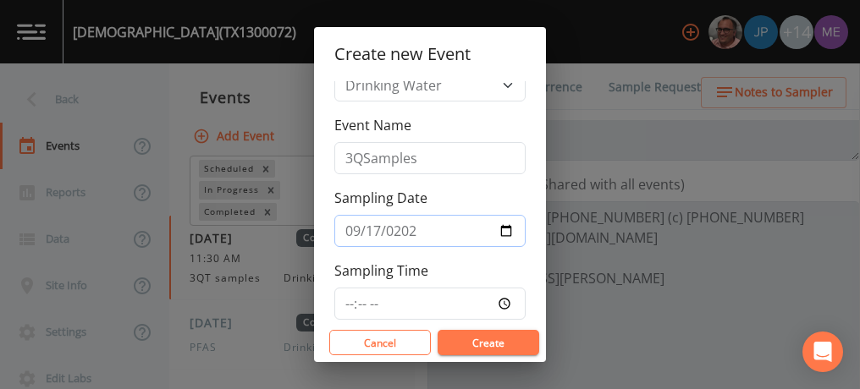
scroll to position [63, 0]
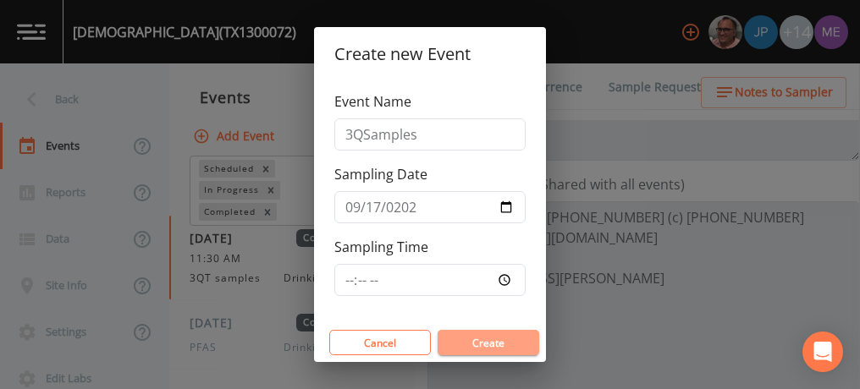
click at [464, 343] on button "Create" at bounding box center [489, 342] width 102 height 25
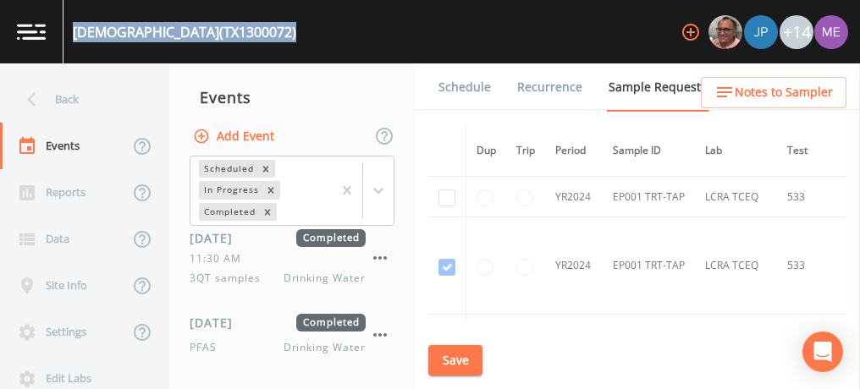
drag, startPoint x: 72, startPoint y: 30, endPoint x: 361, endPoint y: 33, distance: 288.7
click at [361, 33] on div "TRINITY PRESBYTERIAN CHURCH (TX1300072) +14" at bounding box center [430, 31] width 860 height 63
copy div "TRINITY PRESBYTERIAN CHURCH (TX1300072)"
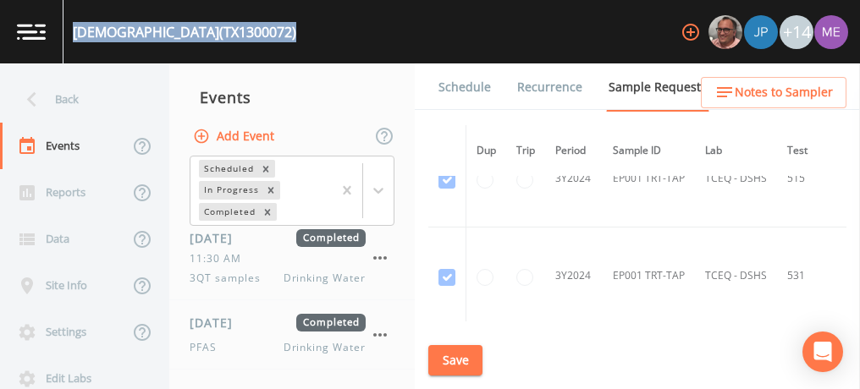
scroll to position [1100, 0]
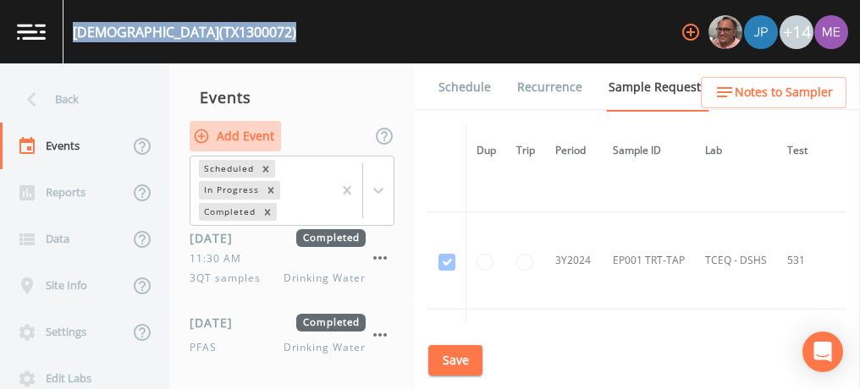
click at [242, 129] on button "Add Event" at bounding box center [235, 136] width 91 height 31
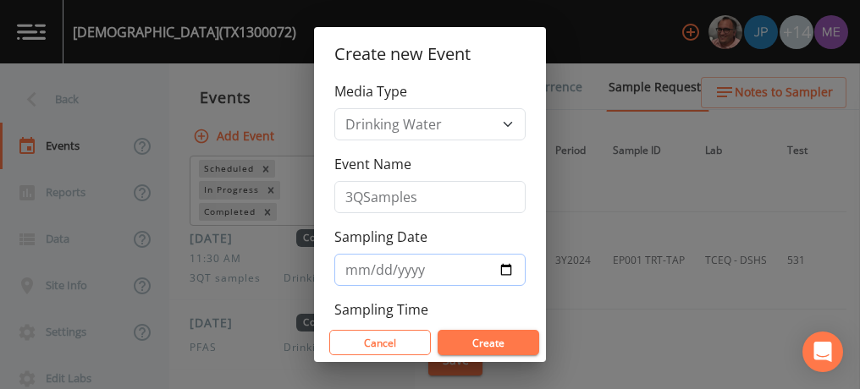
click at [381, 266] on input "2025-09-17" at bounding box center [429, 270] width 191 height 32
type input "2025-09-18"
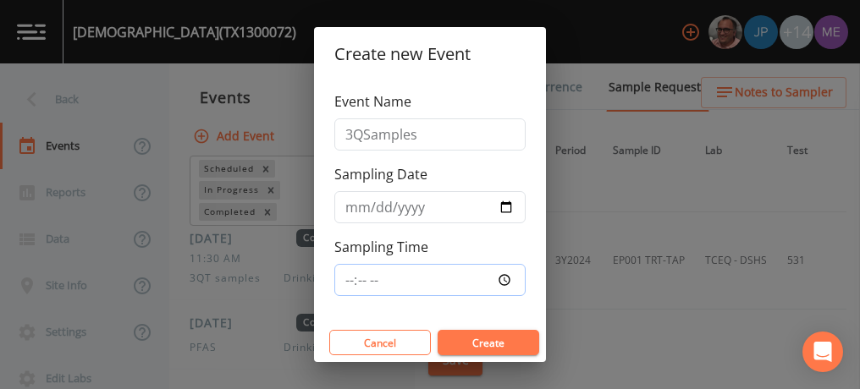
click at [345, 279] on input "Sampling Time" at bounding box center [429, 280] width 191 height 32
type input "11:00"
click at [472, 340] on button "Create" at bounding box center [489, 342] width 102 height 25
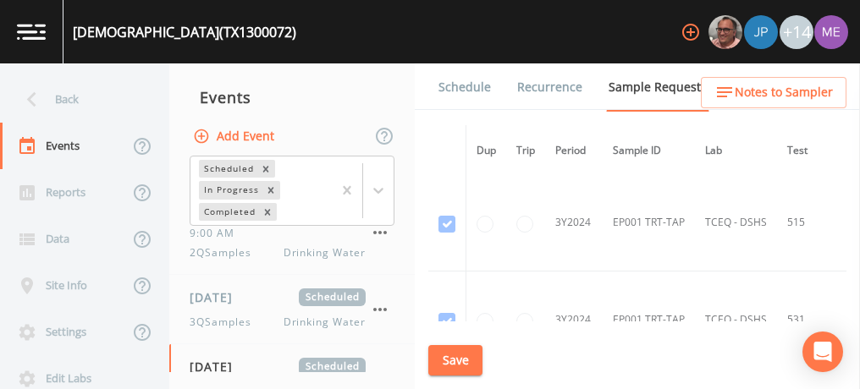
scroll to position [402, 0]
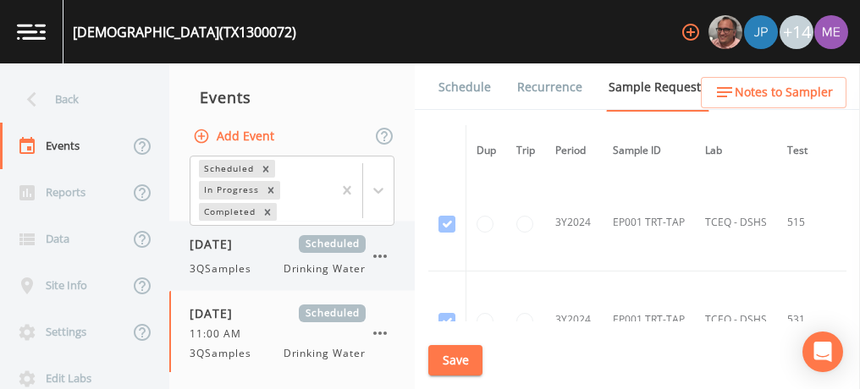
click at [330, 275] on div "09/17/2025 Scheduled 3QSamples Drinking Water" at bounding box center [291, 256] width 245 height 69
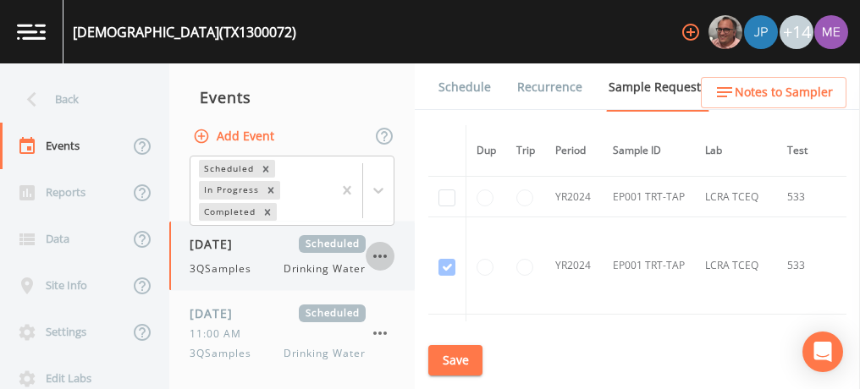
click at [379, 256] on icon "button" at bounding box center [380, 256] width 20 height 20
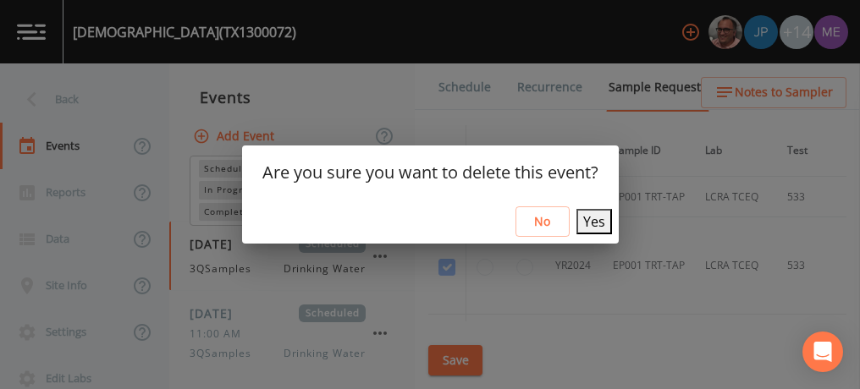
click at [586, 218] on button "Yes" at bounding box center [594, 221] width 36 height 25
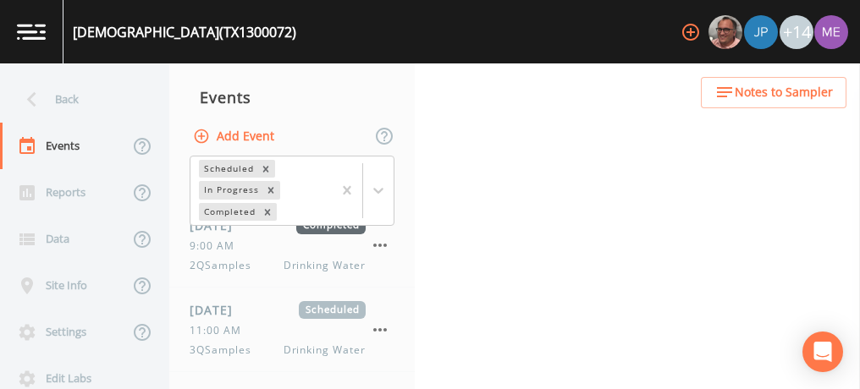
scroll to position [334, 0]
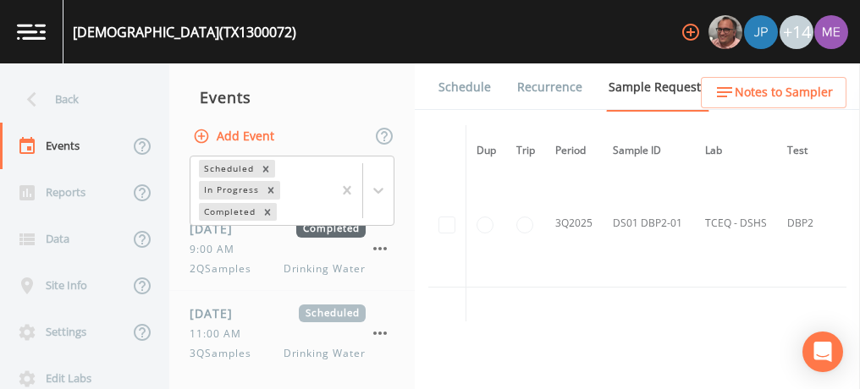
scroll to position [2043, 0]
click at [452, 192] on td at bounding box center [447, 208] width 38 height 128
click at [457, 201] on td at bounding box center [447, 208] width 38 height 128
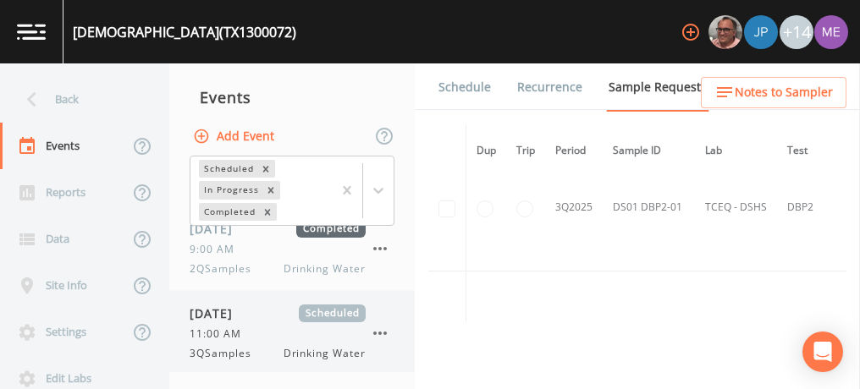
click at [274, 334] on div "11:00 AM" at bounding box center [278, 334] width 176 height 15
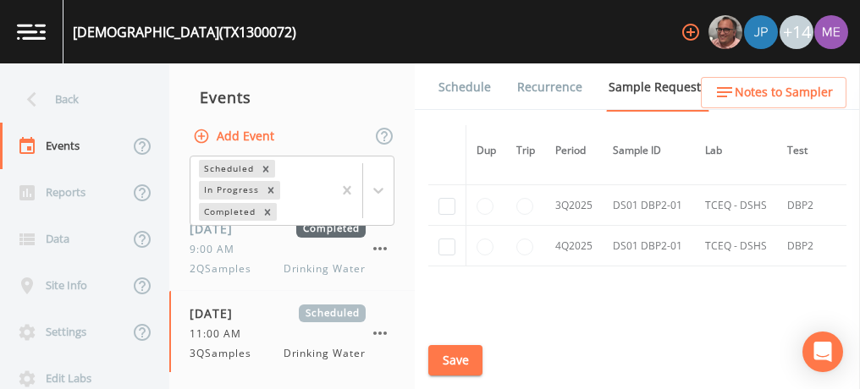
scroll to position [2395, 0]
click at [451, 196] on input "checkbox" at bounding box center [446, 204] width 17 height 17
checkbox input "true"
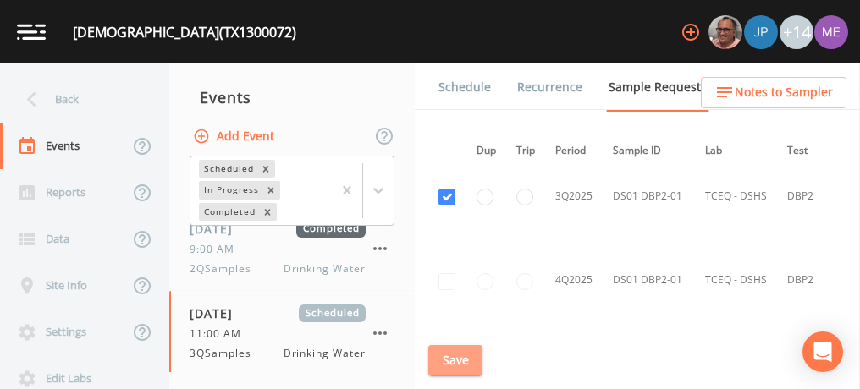
click at [465, 359] on button "Save" at bounding box center [455, 360] width 54 height 31
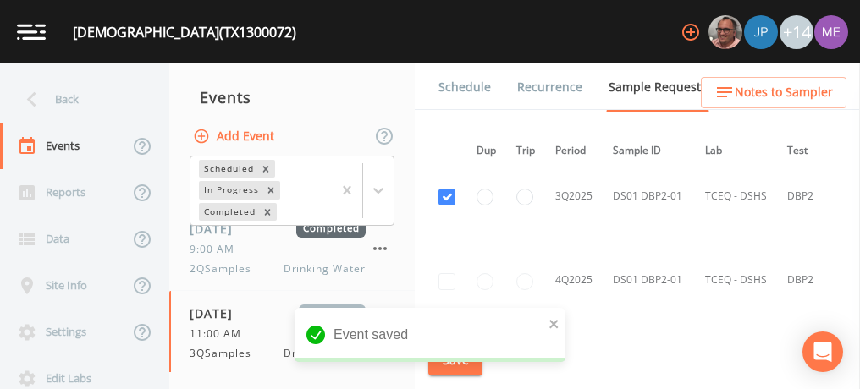
click at [466, 88] on link "Schedule" at bounding box center [465, 86] width 58 height 47
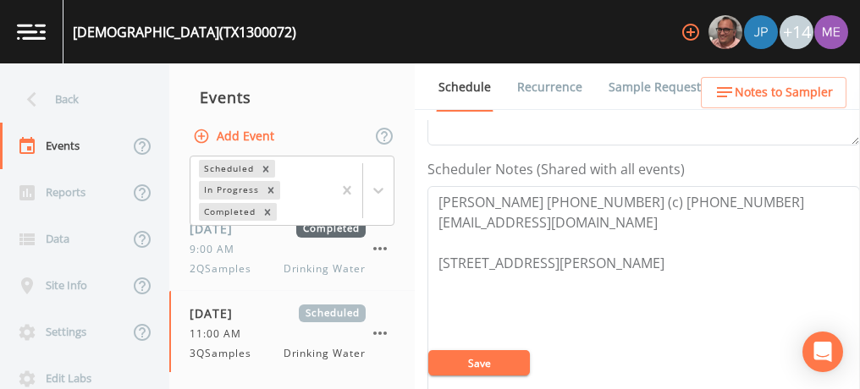
scroll to position [454, 0]
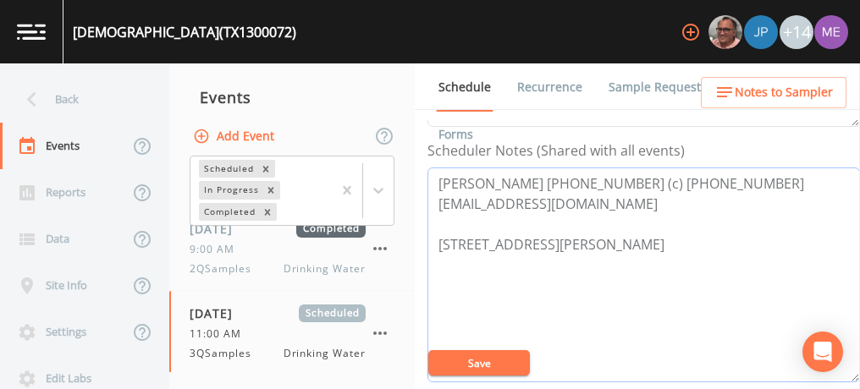
drag, startPoint x: 445, startPoint y: 177, endPoint x: 720, endPoint y: 176, distance: 274.3
click at [720, 176] on textarea "Ben Eichholz 210-852-9809 (c) 830-377-1515 eichholzwaterservices@gmail.com 31 A…" at bounding box center [643, 275] width 433 height 215
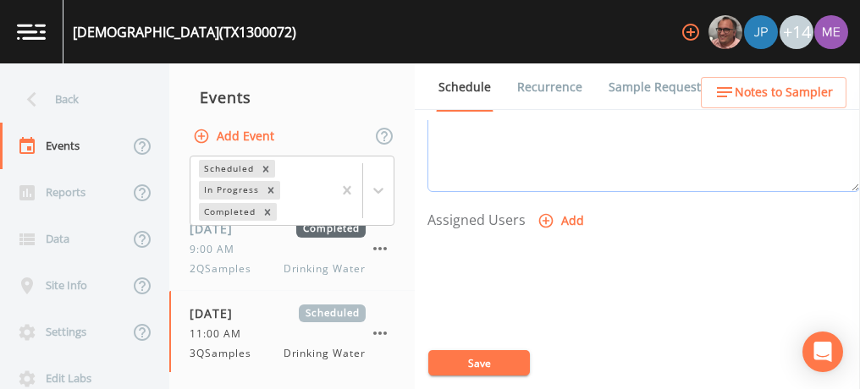
scroll to position [651, 0]
click at [549, 211] on icon "button" at bounding box center [546, 214] width 14 height 14
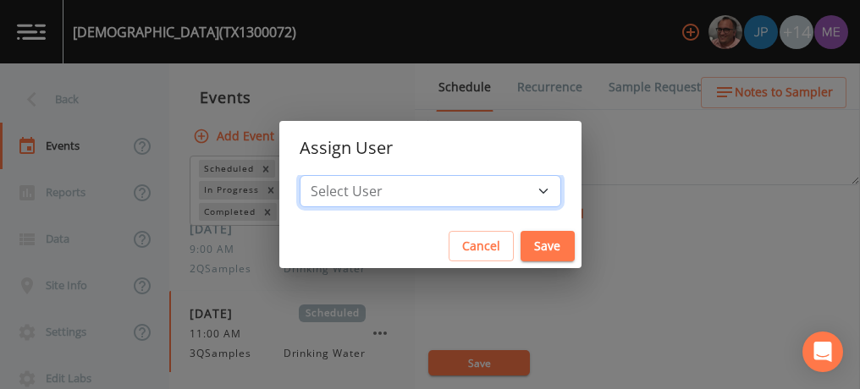
click at [514, 189] on select "Select User [PERSON_NAME] [PERSON_NAME] [PERSON_NAME] [PERSON_NAME] [PERSON_NAM…" at bounding box center [431, 191] width 262 height 32
select select "82fcd260-406f-4720-af66-0de7f1917f1c"
click at [325, 175] on select "Select User [PERSON_NAME] [PERSON_NAME] [PERSON_NAME] [PERSON_NAME] [PERSON_NAM…" at bounding box center [431, 191] width 262 height 32
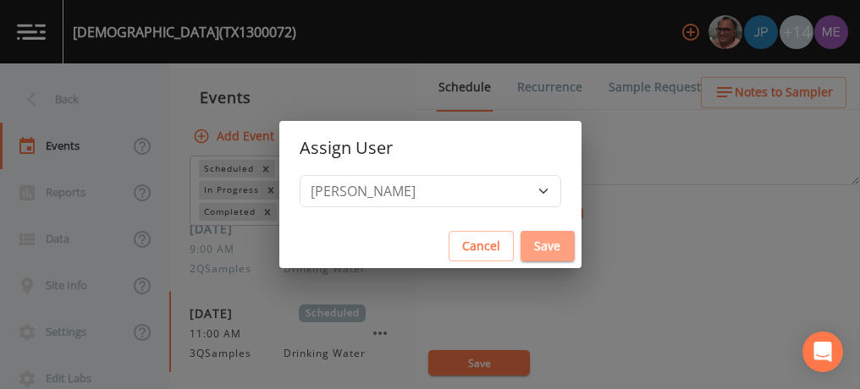
click at [523, 243] on button "Save" at bounding box center [548, 246] width 54 height 31
select select
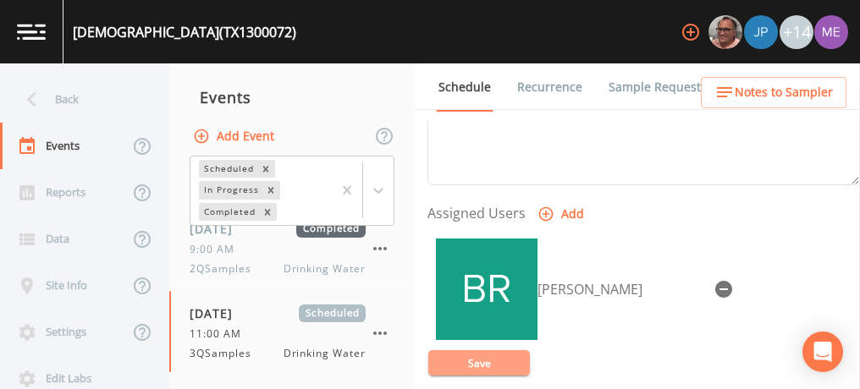
click at [495, 358] on button "Save" at bounding box center [479, 362] width 102 height 25
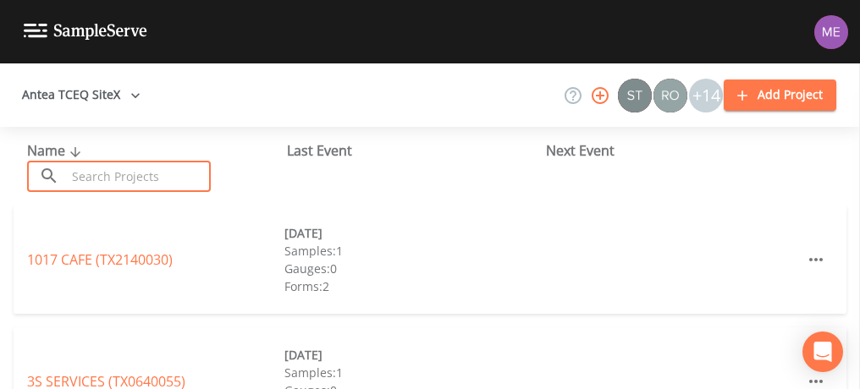
click at [179, 181] on input "text" at bounding box center [138, 176] width 145 height 31
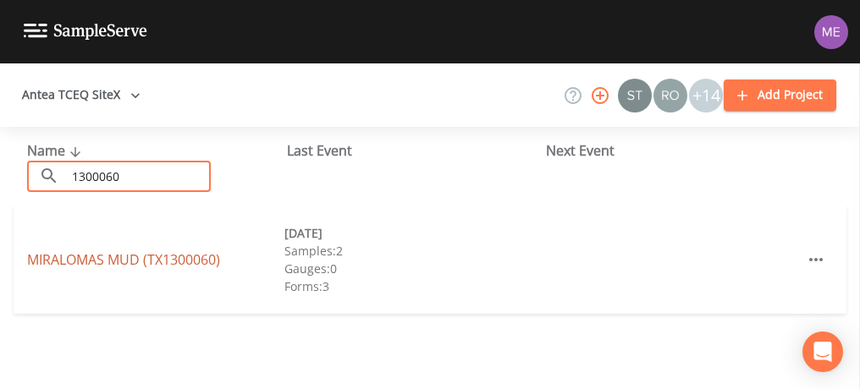
type input "1300060"
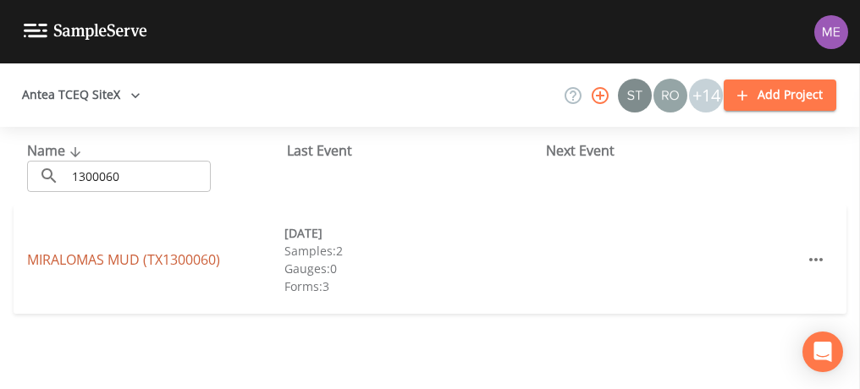
click at [155, 259] on link "MIRALOMAS MUD (TX1300060)" at bounding box center [123, 260] width 193 height 19
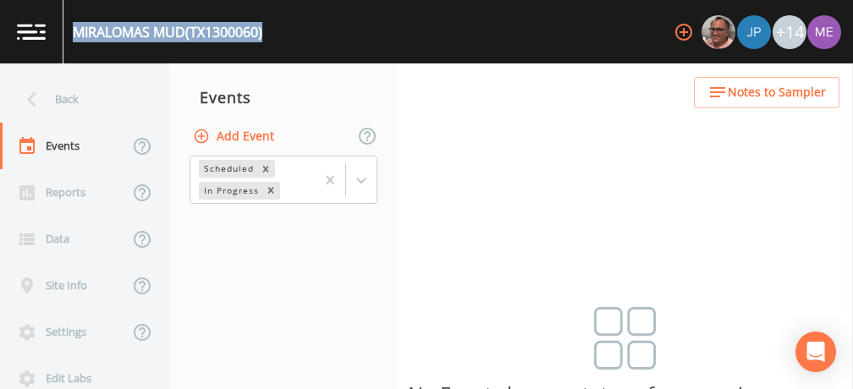
drag, startPoint x: 71, startPoint y: 30, endPoint x: 277, endPoint y: 35, distance: 205.8
click at [277, 35] on div "MIRALOMAS MUD (TX1300060) +14" at bounding box center [426, 31] width 853 height 63
copy div "MIRALOMAS MUD (TX1300060)"
click at [234, 134] on button "Add Event" at bounding box center [235, 136] width 91 height 31
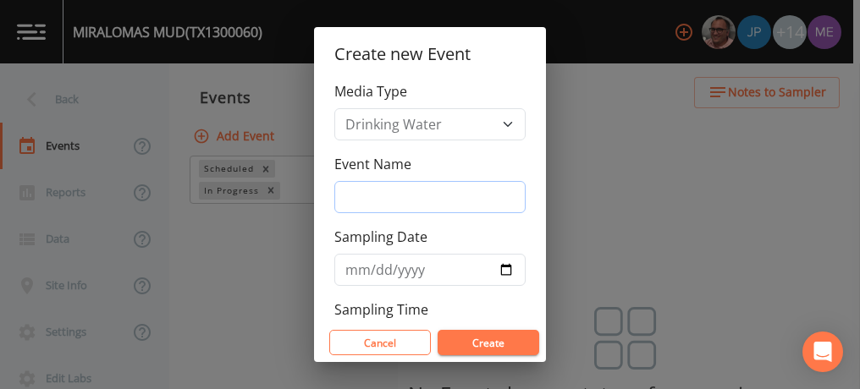
click at [376, 194] on input "Event Name" at bounding box center [429, 197] width 191 height 32
type input "3QSamples"
click at [353, 265] on input "Sampling Date" at bounding box center [429, 270] width 191 height 32
type input "[DATE]"
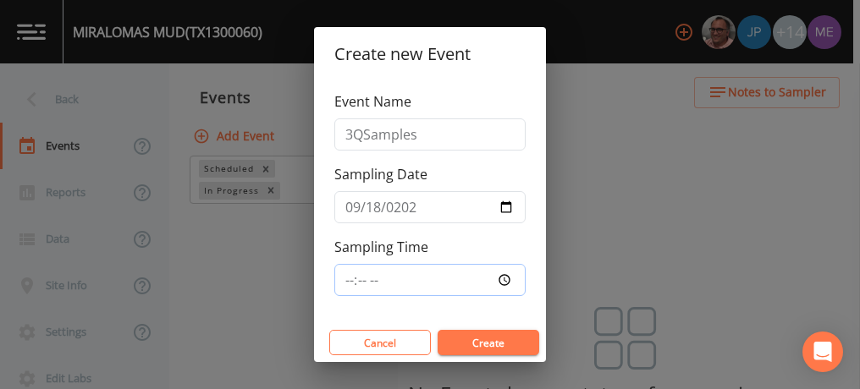
click at [352, 276] on input "Sampling Time" at bounding box center [429, 280] width 191 height 32
type input "11:00"
click at [482, 339] on button "Create" at bounding box center [489, 342] width 102 height 25
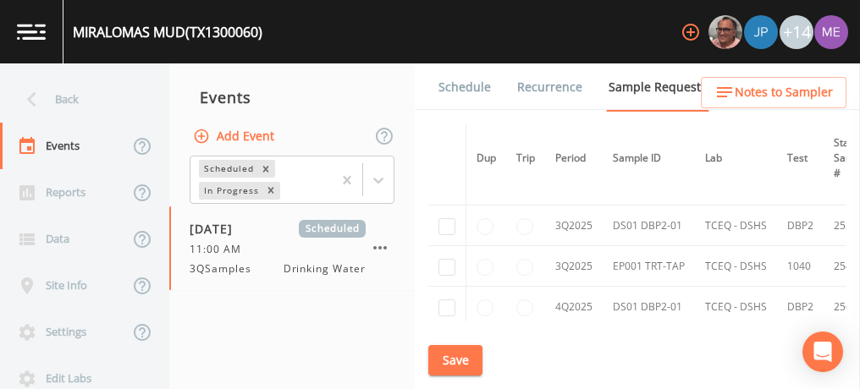
scroll to position [1155, 0]
click at [446, 222] on input "checkbox" at bounding box center [446, 226] width 17 height 17
checkbox input "true"
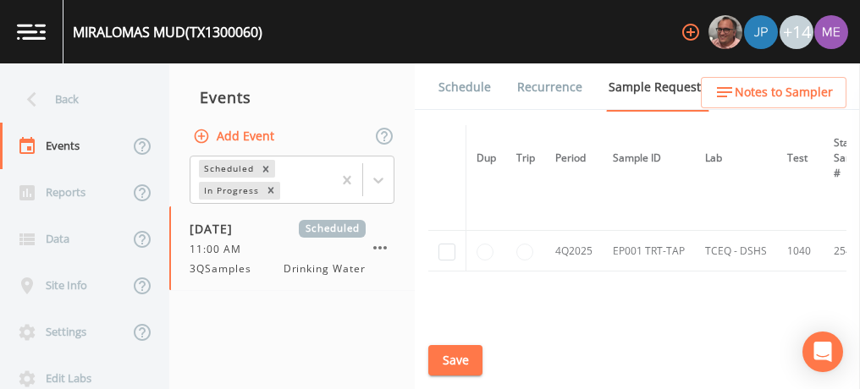
scroll to position [980, 0]
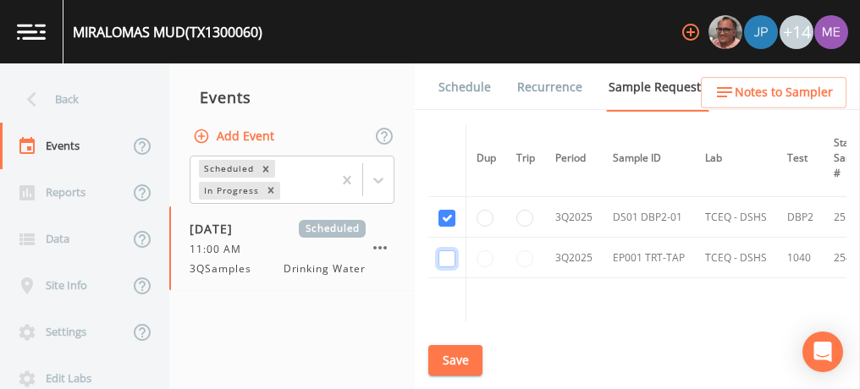
click at [447, 252] on input "checkbox" at bounding box center [446, 259] width 17 height 17
checkbox input "true"
click at [469, 354] on button "Save" at bounding box center [455, 360] width 54 height 31
click at [459, 83] on link "Schedule" at bounding box center [465, 86] width 58 height 47
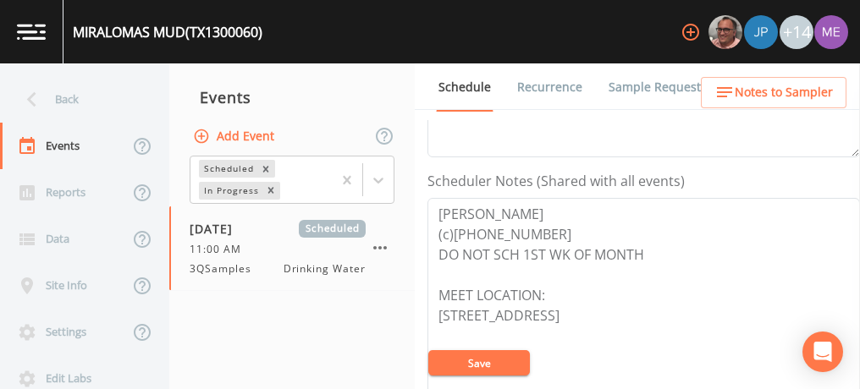
scroll to position [422, 0]
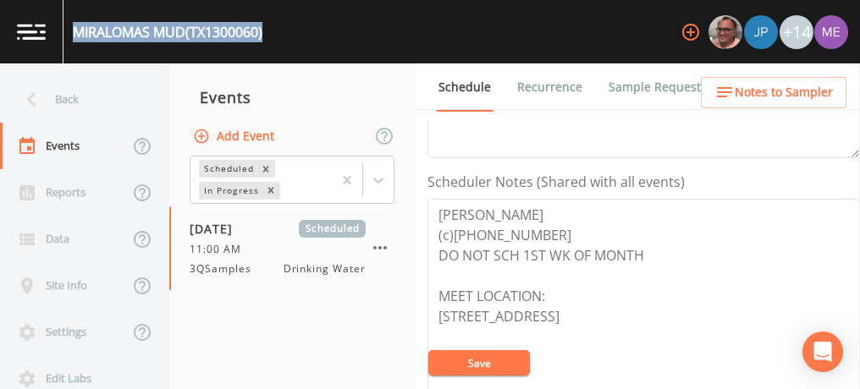
drag, startPoint x: 71, startPoint y: 30, endPoint x: 279, endPoint y: 33, distance: 208.3
click at [279, 33] on div "MIRALOMAS MUD (TX1300060) +14" at bounding box center [430, 31] width 860 height 63
copy div "MIRALOMAS MUD (TX1300060)"
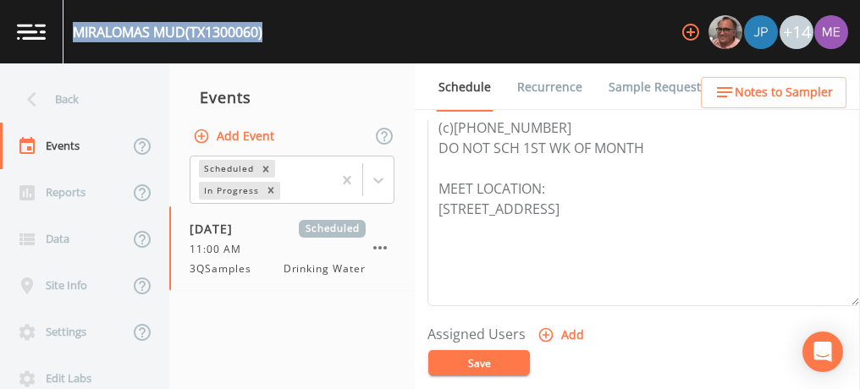
scroll to position [533, 0]
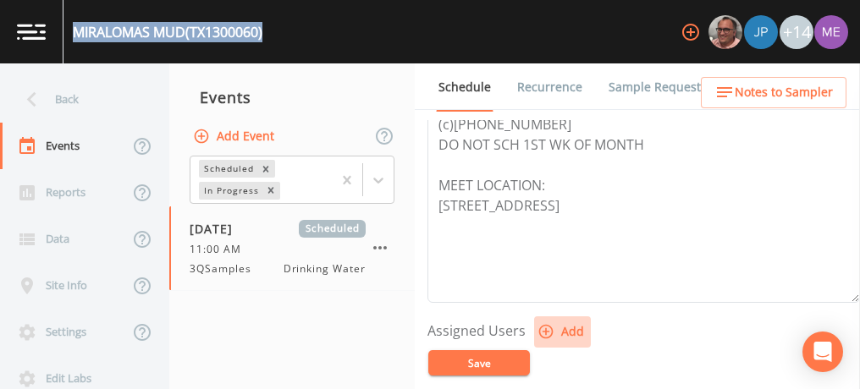
click at [543, 327] on icon "button" at bounding box center [546, 332] width 14 height 14
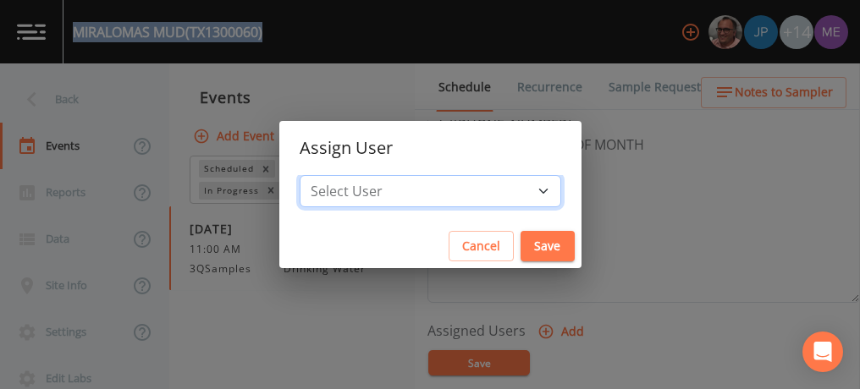
click at [512, 189] on select "Select User Mike Franklin Joshua gere Paul Lauren Saenz David Weber Zachary Eva…" at bounding box center [431, 191] width 262 height 32
select select "82fcd260-406f-4720-af66-0de7f1917f1c"
click at [325, 175] on select "Select User Mike Franklin Joshua gere Paul Lauren Saenz David Weber Zachary Eva…" at bounding box center [431, 191] width 262 height 32
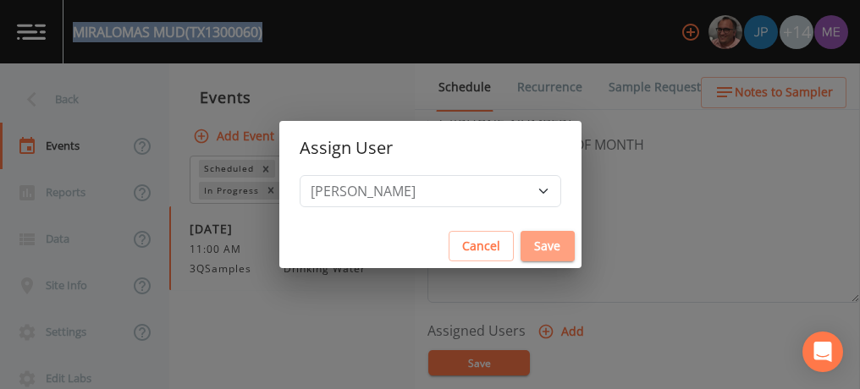
click at [528, 247] on button "Save" at bounding box center [548, 246] width 54 height 31
select select
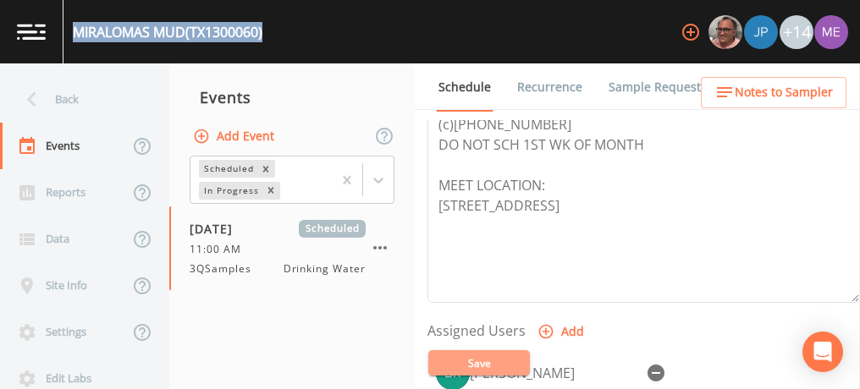
click at [479, 367] on button "Save" at bounding box center [479, 362] width 102 height 25
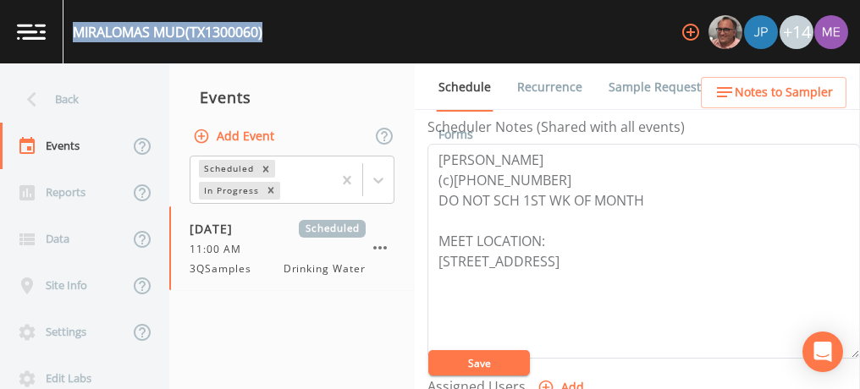
scroll to position [471, 0]
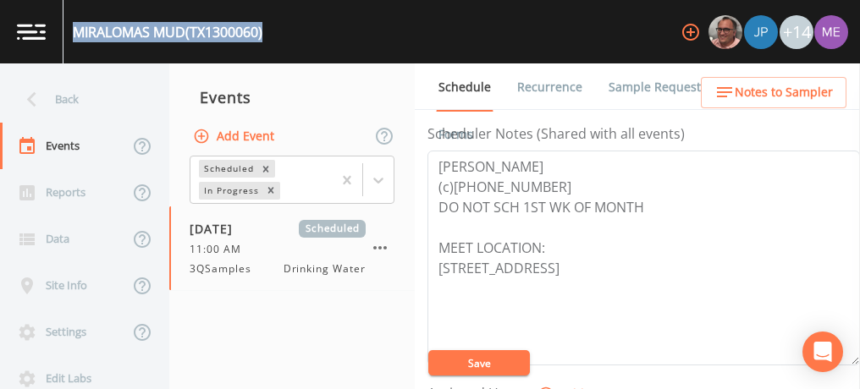
click at [479, 366] on button "Save" at bounding box center [479, 362] width 102 height 25
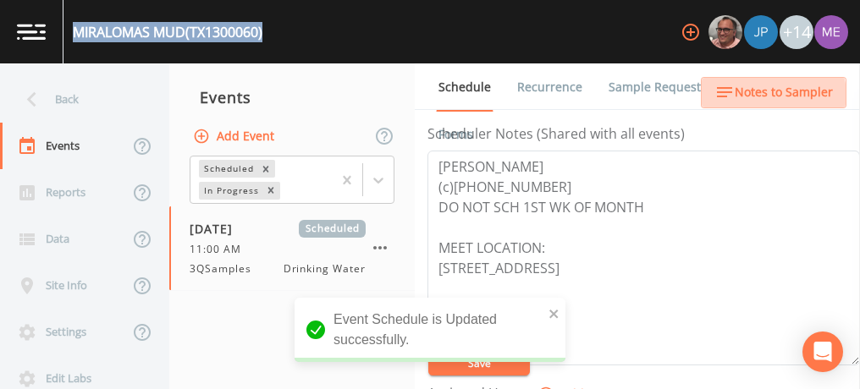
click at [771, 96] on span "Notes to Sampler" at bounding box center [784, 92] width 98 height 21
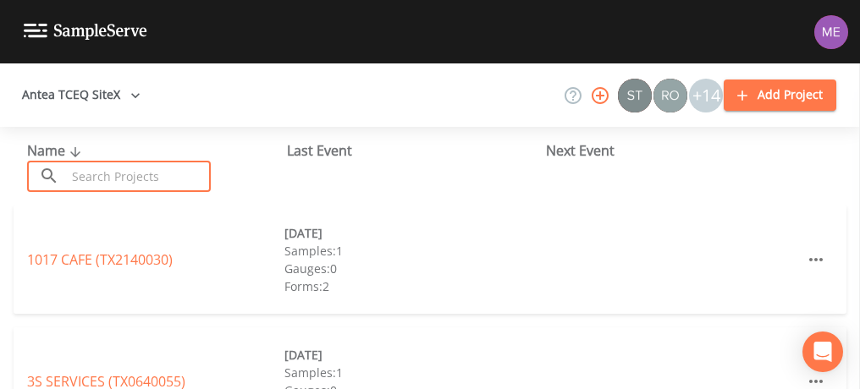
click at [138, 176] on input "text" at bounding box center [138, 176] width 145 height 31
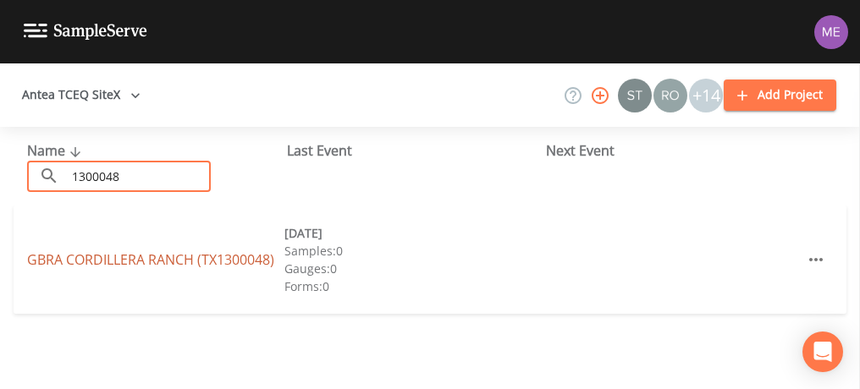
type input "1300048"
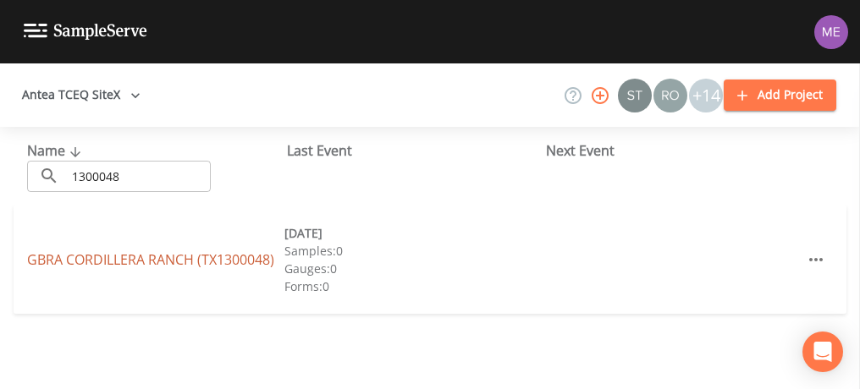
click at [156, 257] on link "GBRA CORDILLERA RANCH (TX1300048)" at bounding box center [150, 260] width 247 height 19
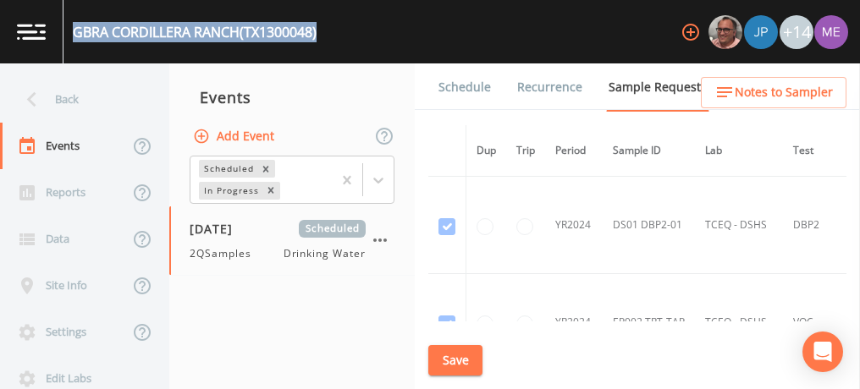
drag, startPoint x: 74, startPoint y: 30, endPoint x: 325, endPoint y: 35, distance: 250.6
click at [325, 35] on div "GBRA CORDILLERA RANCH (TX1300048) +14" at bounding box center [430, 31] width 860 height 63
copy div "GBRA CORDILLERA RANCH (TX1300048)"
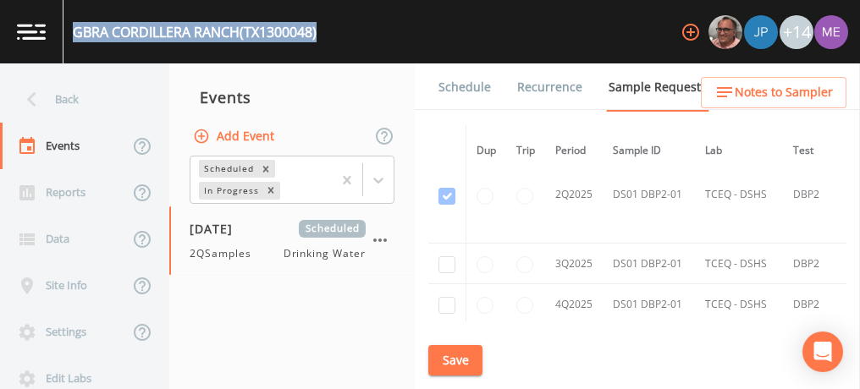
scroll to position [2334, 0]
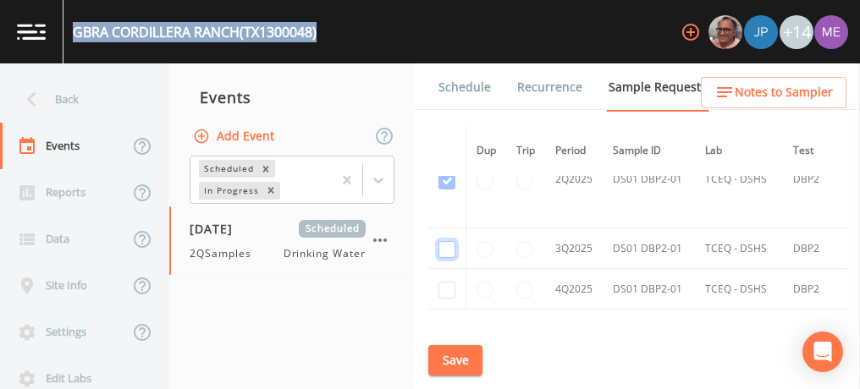
click at [443, 241] on input "checkbox" at bounding box center [446, 249] width 17 height 17
checkbox input "true"
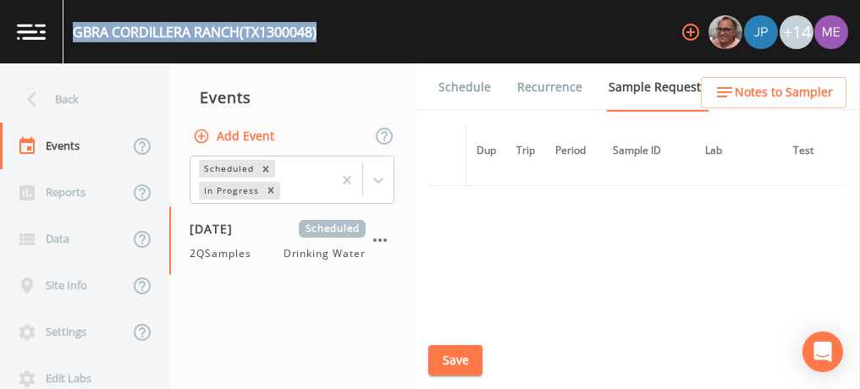
scroll to position [2007, 0]
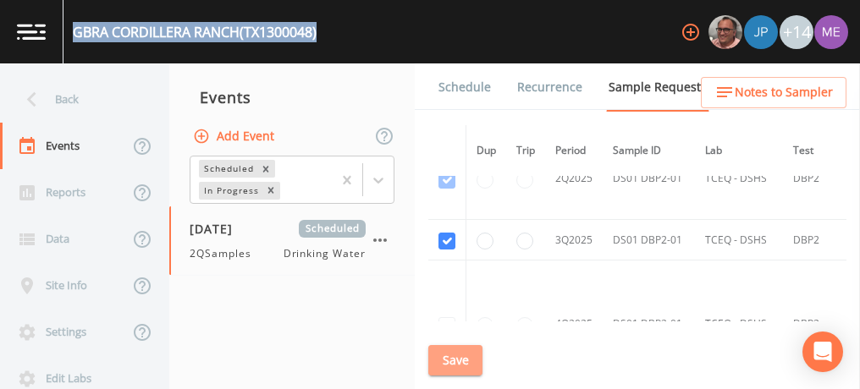
click at [451, 360] on button "Save" at bounding box center [455, 360] width 54 height 31
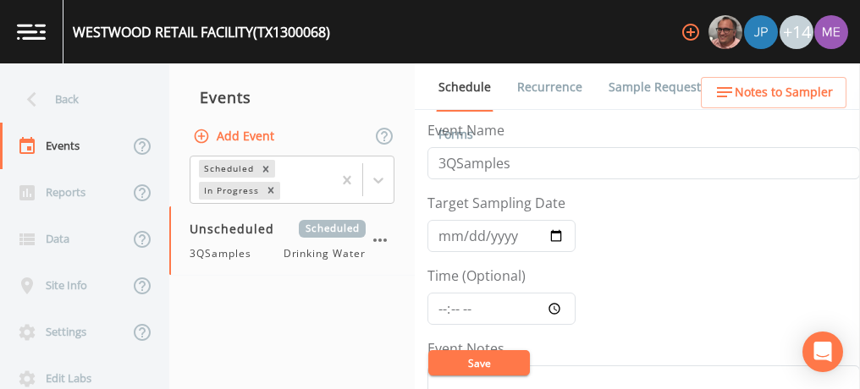
scroll to position [423, 0]
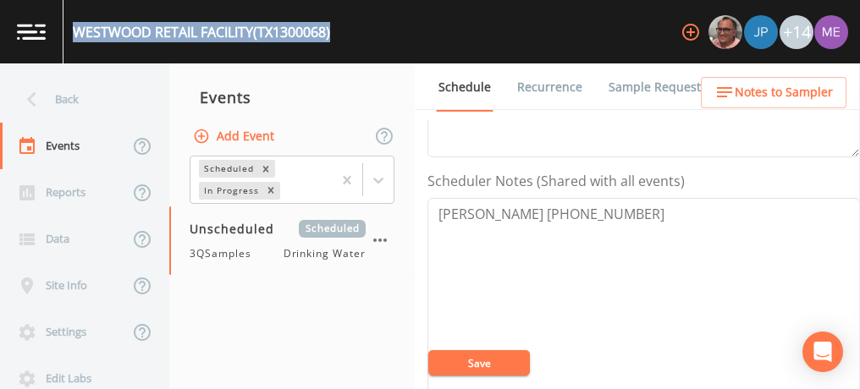
drag, startPoint x: 74, startPoint y: 29, endPoint x: 337, endPoint y: 38, distance: 263.4
click at [337, 38] on div "WESTWOOD RETAIL FACILITY (TX1300068) +14" at bounding box center [430, 31] width 860 height 63
copy div "WESTWOOD RETAIL FACILITY (TX1300068)"
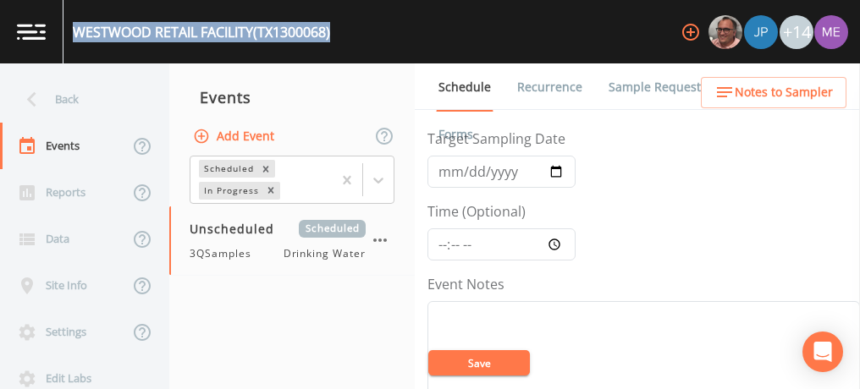
scroll to position [63, 0]
click at [659, 91] on link "Sample Requests" at bounding box center [657, 86] width 103 height 47
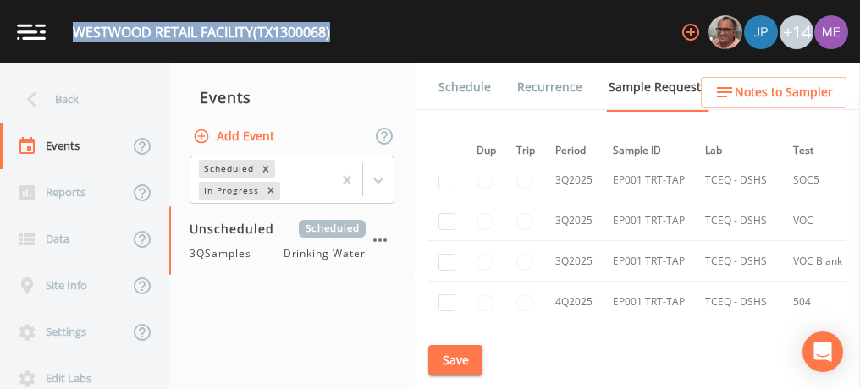
scroll to position [1446, 0]
click at [446, 253] on input "checkbox" at bounding box center [446, 261] width 17 height 17
checkbox input "true"
click at [445, 212] on input "checkbox" at bounding box center [446, 220] width 17 height 17
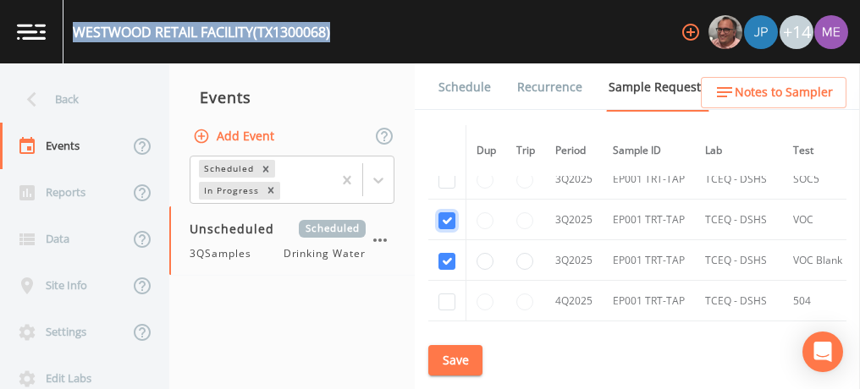
checkbox input "true"
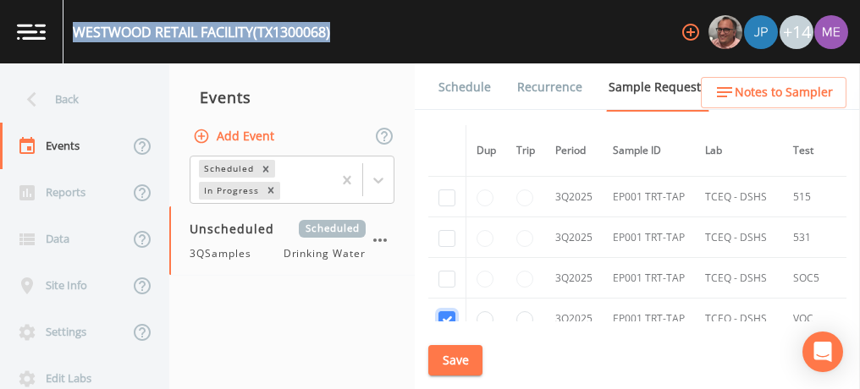
scroll to position [1145, 0]
click at [447, 274] on input "checkbox" at bounding box center [446, 282] width 17 height 17
checkbox input "true"
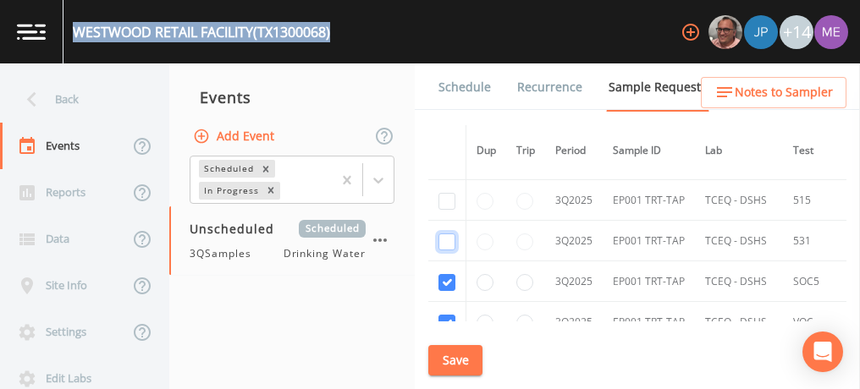
click at [448, 234] on input "checkbox" at bounding box center [446, 242] width 17 height 17
checkbox input "true"
click at [444, 193] on input "checkbox" at bounding box center [446, 201] width 17 height 17
checkbox input "true"
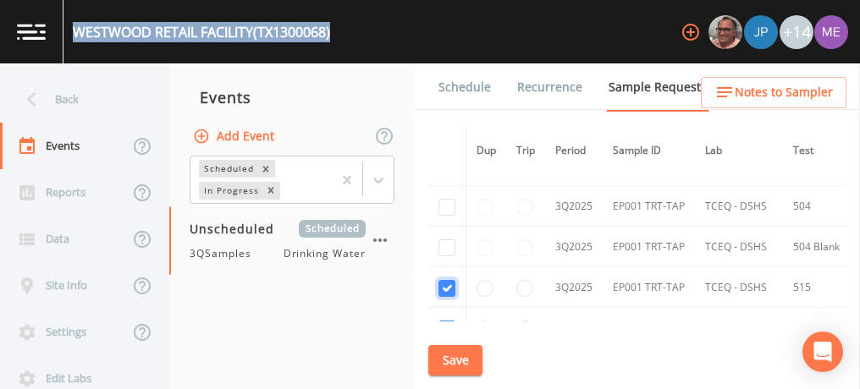
scroll to position [1054, 0]
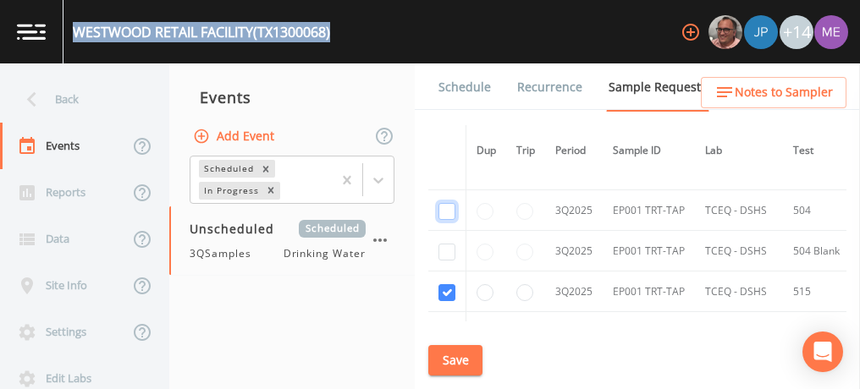
click at [444, 209] on input "checkbox" at bounding box center [446, 211] width 17 height 17
checkbox input "true"
click at [449, 244] on input "checkbox" at bounding box center [446, 252] width 17 height 17
checkbox input "true"
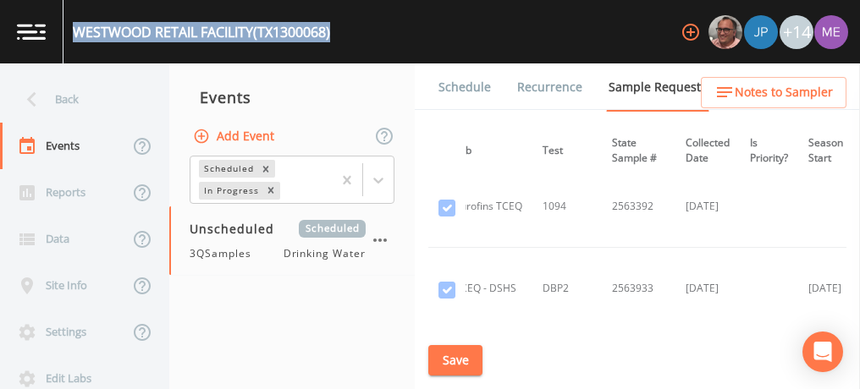
scroll to position [93, 0]
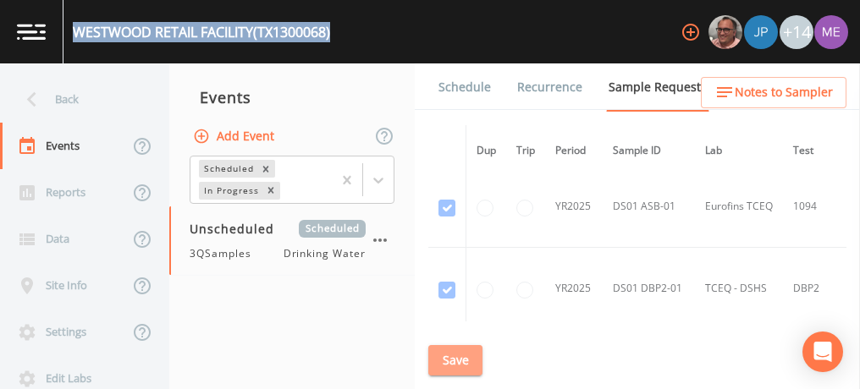
click at [461, 358] on button "Save" at bounding box center [455, 360] width 54 height 31
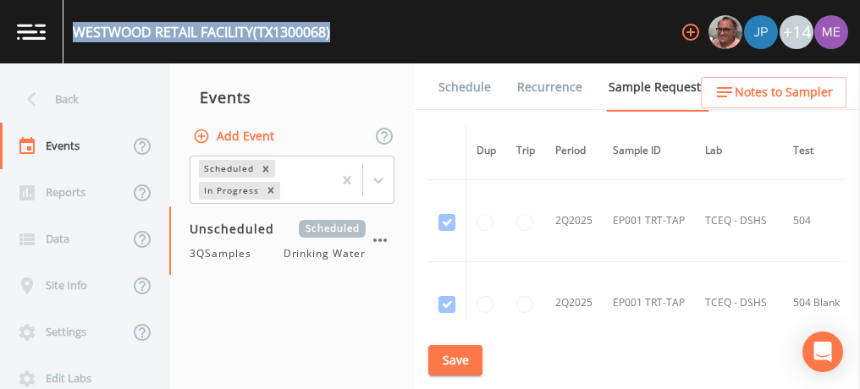
scroll to position [490, 0]
click at [464, 361] on button "Save" at bounding box center [455, 360] width 54 height 31
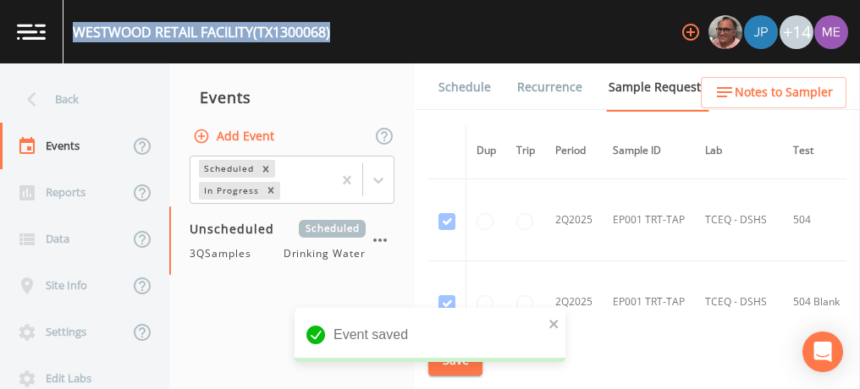
click at [450, 86] on link "Schedule" at bounding box center [465, 86] width 58 height 47
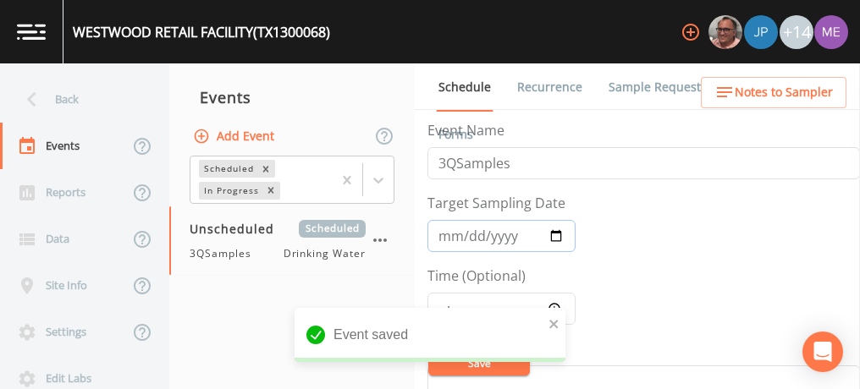
click at [453, 234] on input "Target Sampling Date" at bounding box center [501, 236] width 148 height 32
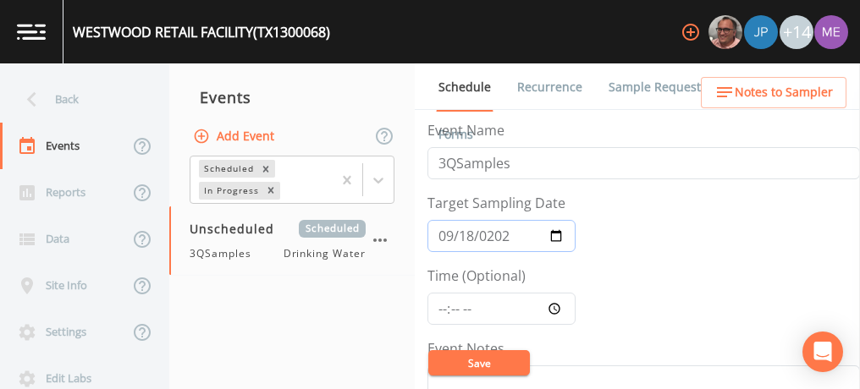
type input "[DATE]"
click at [438, 312] on input "Time (Optional)" at bounding box center [501, 309] width 148 height 32
type input "11:00"
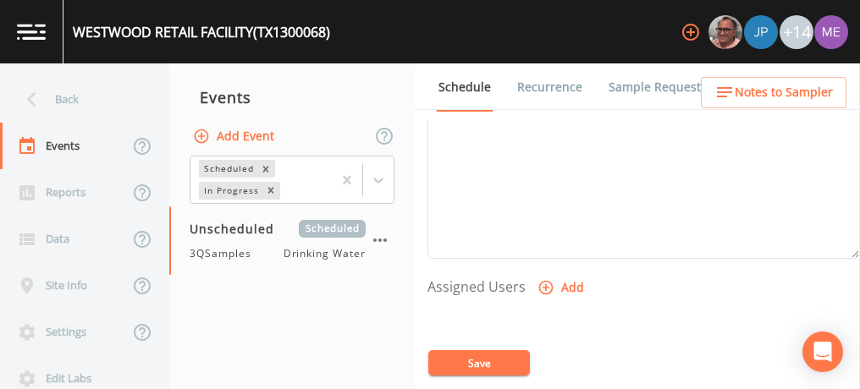
scroll to position [596, 0]
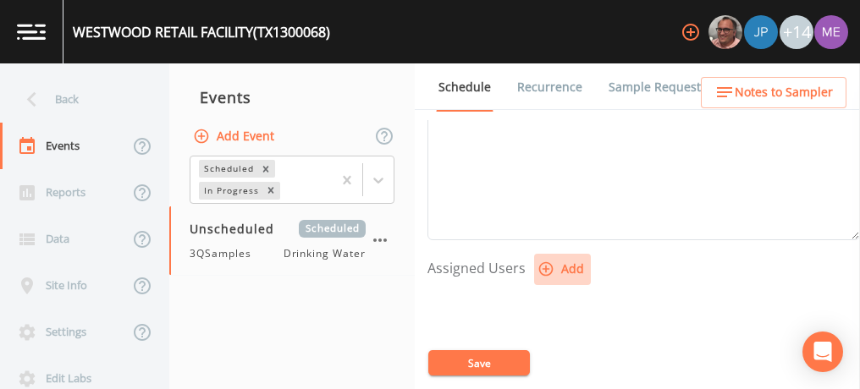
click at [543, 263] on icon "button" at bounding box center [546, 269] width 14 height 14
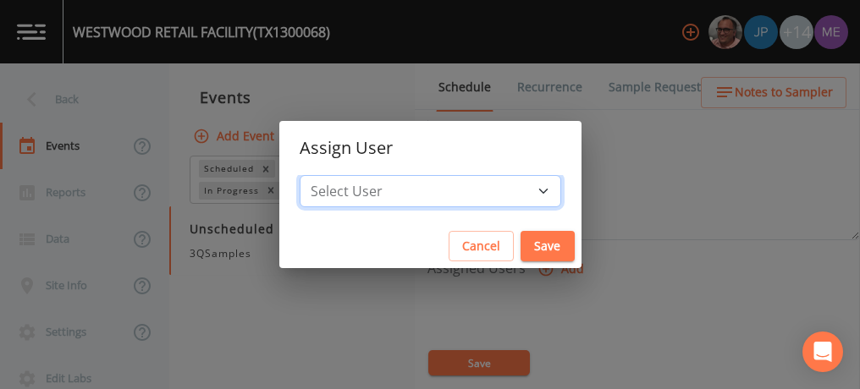
click at [516, 192] on select "Select User [PERSON_NAME] [PERSON_NAME] [PERSON_NAME] [PERSON_NAME] [PERSON_NAM…" at bounding box center [431, 191] width 262 height 32
select select "82fcd260-406f-4720-af66-0de7f1917f1c"
click at [325, 175] on select "Select User [PERSON_NAME] [PERSON_NAME] [PERSON_NAME] [PERSON_NAME] [PERSON_NAM…" at bounding box center [431, 191] width 262 height 32
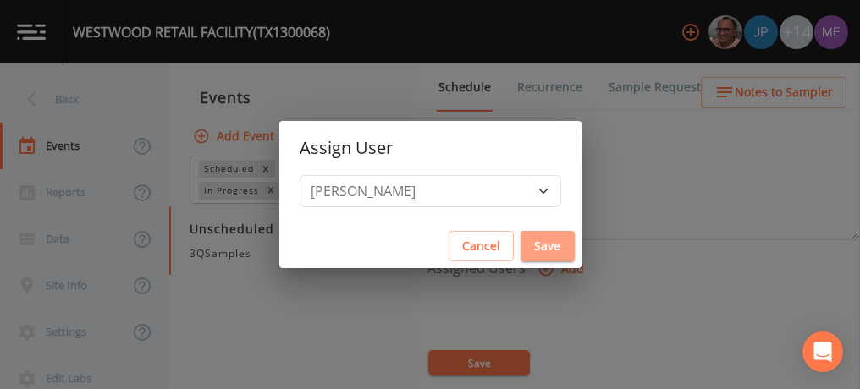
click at [530, 244] on button "Save" at bounding box center [548, 246] width 54 height 31
select select
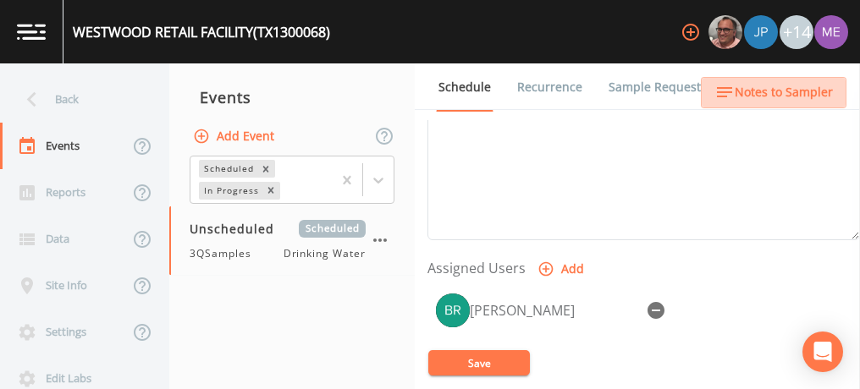
click at [777, 90] on span "Notes to Sampler" at bounding box center [784, 92] width 98 height 21
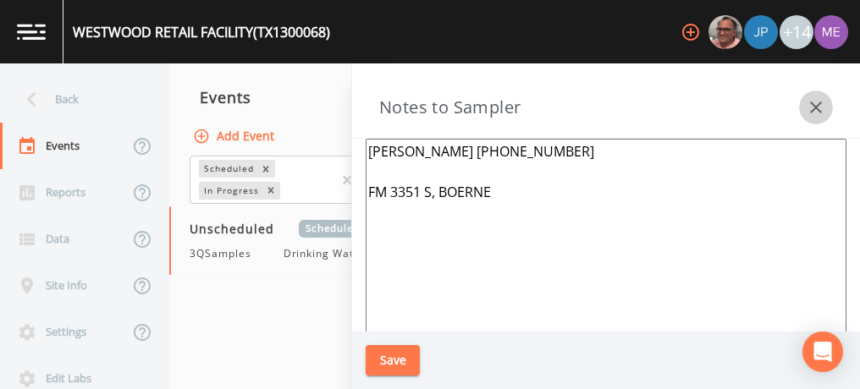
click at [816, 101] on icon "button" at bounding box center [816, 107] width 20 height 20
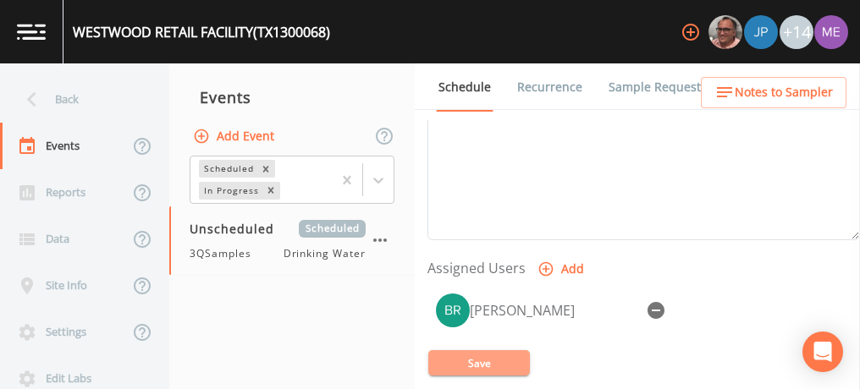
click at [466, 361] on button "Save" at bounding box center [479, 362] width 102 height 25
